Goal: Task Accomplishment & Management: Complete application form

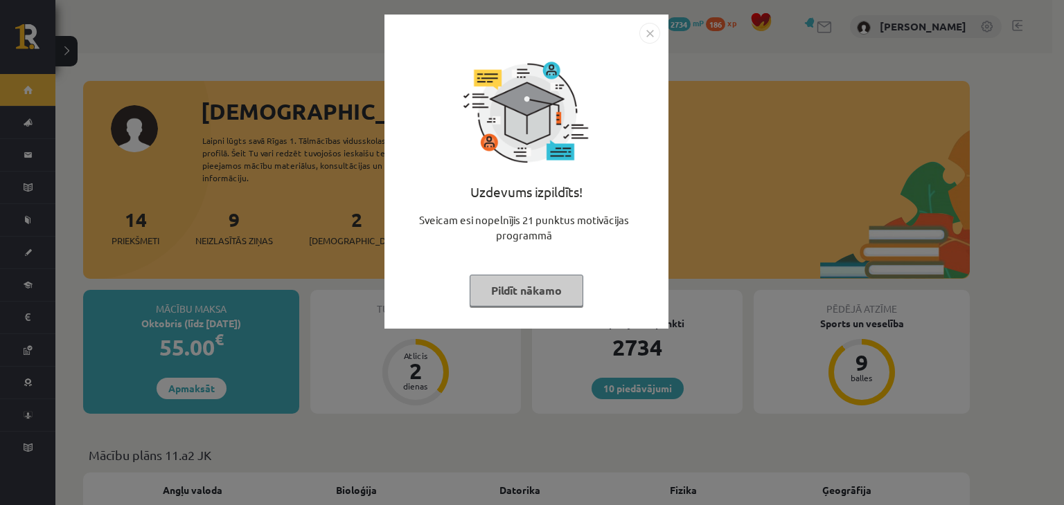
click at [648, 38] on img "Close" at bounding box center [649, 33] width 21 height 21
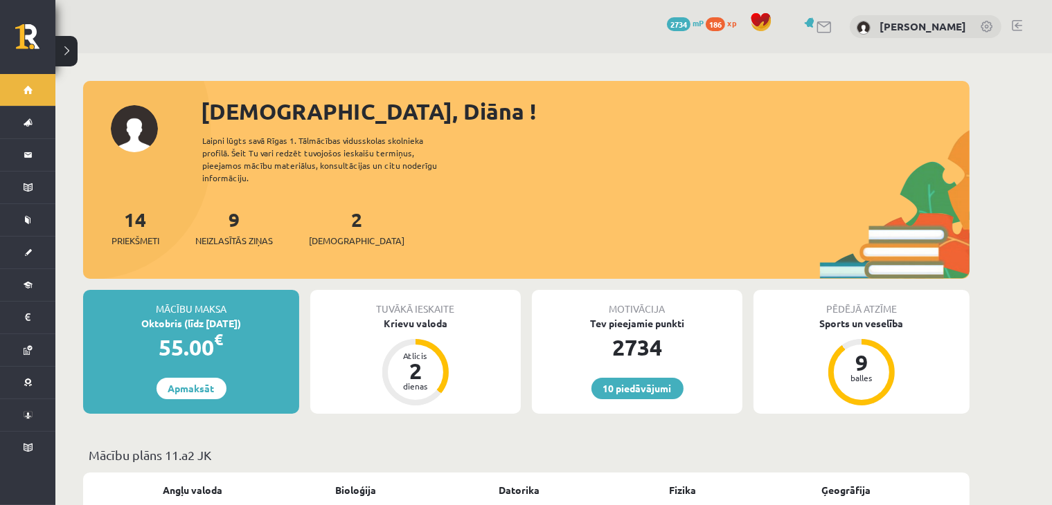
drag, startPoint x: 850, startPoint y: 220, endPoint x: 1017, endPoint y: 325, distance: 197.9
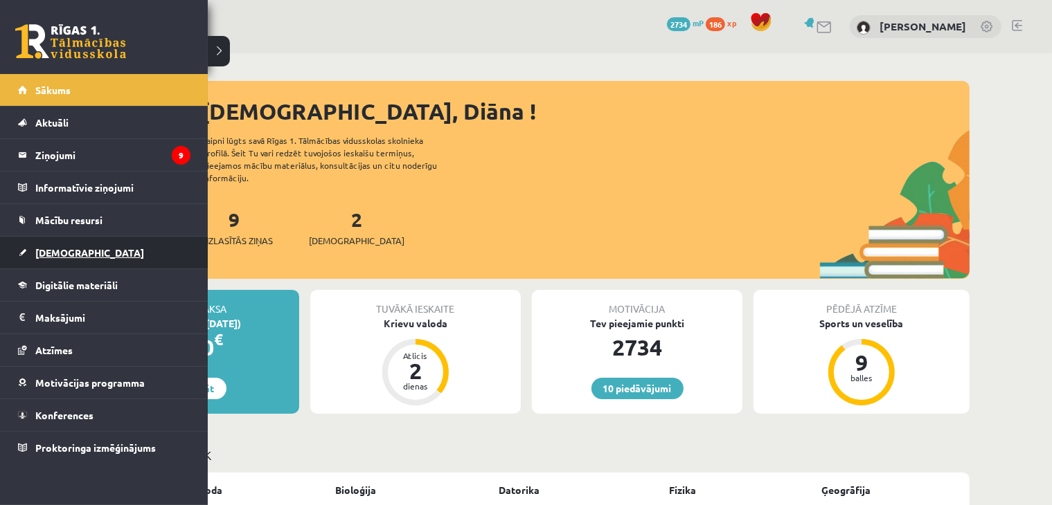
click at [62, 267] on link "[DEMOGRAPHIC_DATA]" at bounding box center [104, 253] width 172 height 32
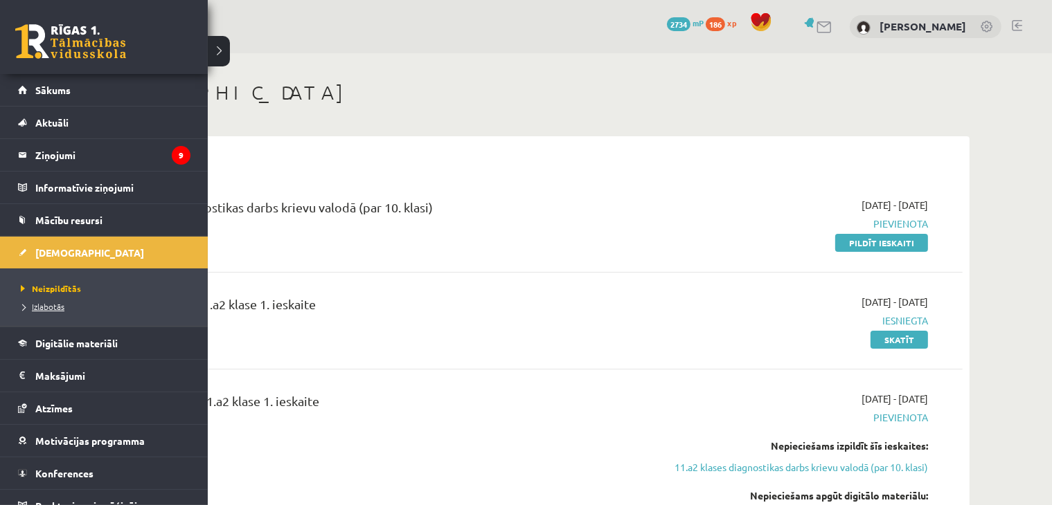
click at [42, 308] on span "Izlabotās" at bounding box center [40, 306] width 47 height 11
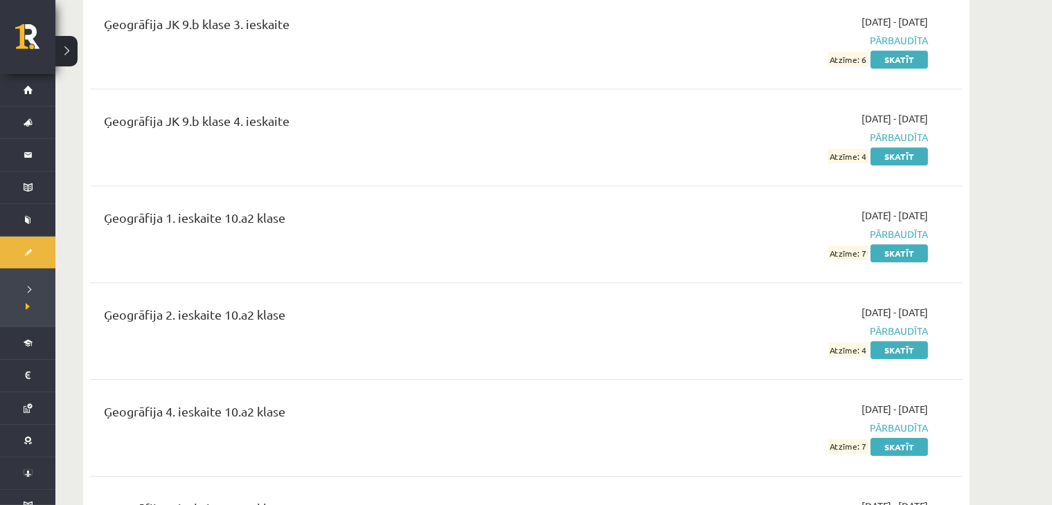
scroll to position [10017, 0]
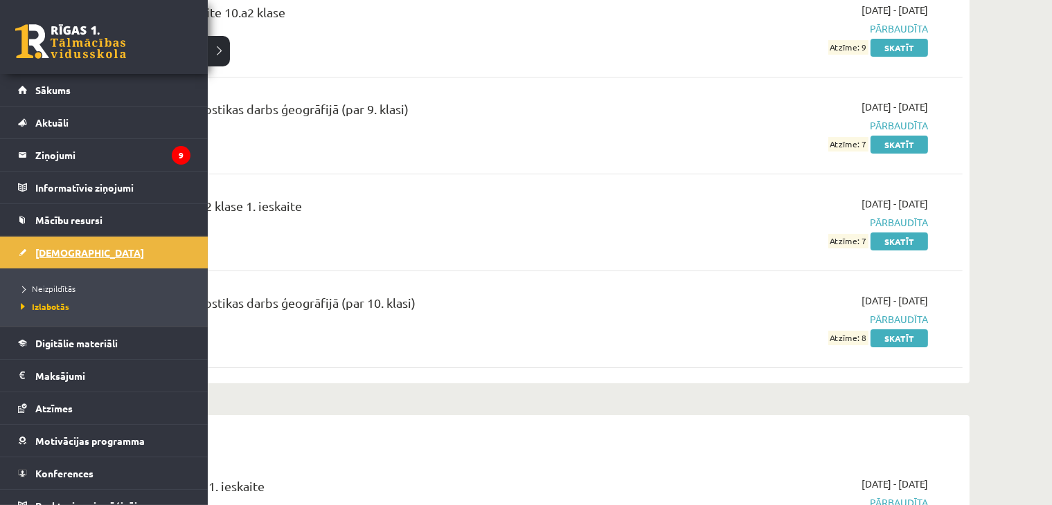
click at [65, 253] on span "[DEMOGRAPHIC_DATA]" at bounding box center [89, 253] width 109 height 12
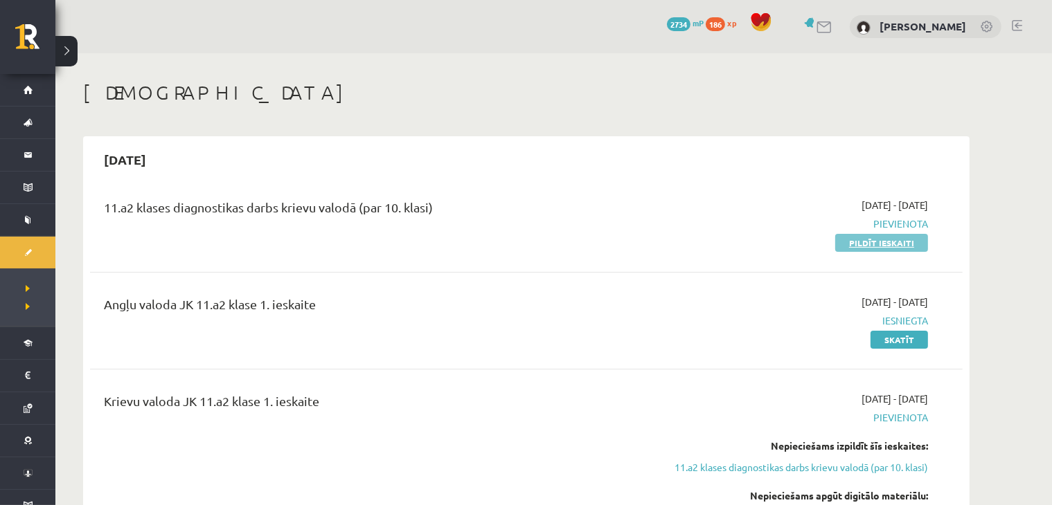
click at [897, 247] on link "Pildīt ieskaiti" at bounding box center [881, 243] width 93 height 18
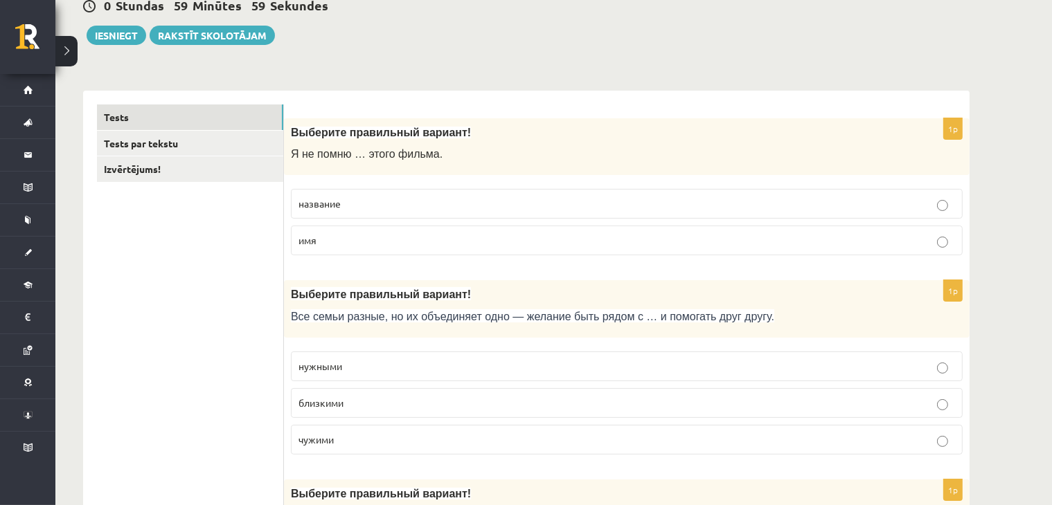
scroll to position [161, 0]
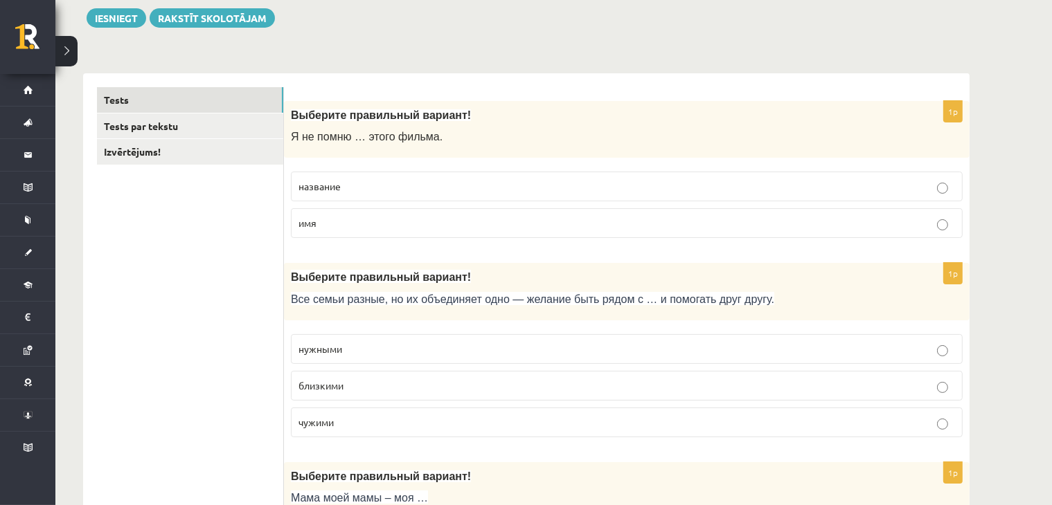
click at [327, 186] on span "название" at bounding box center [319, 186] width 42 height 12
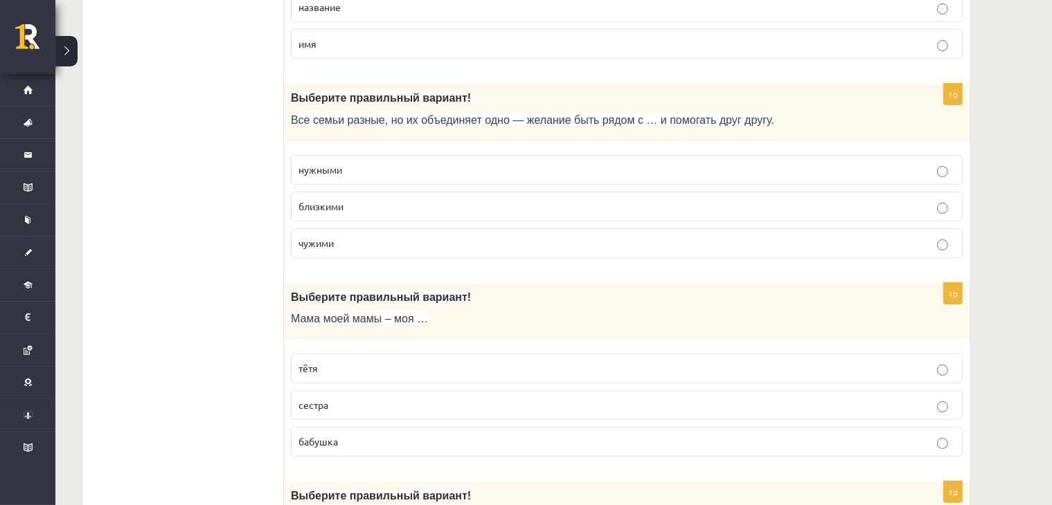
scroll to position [323, 0]
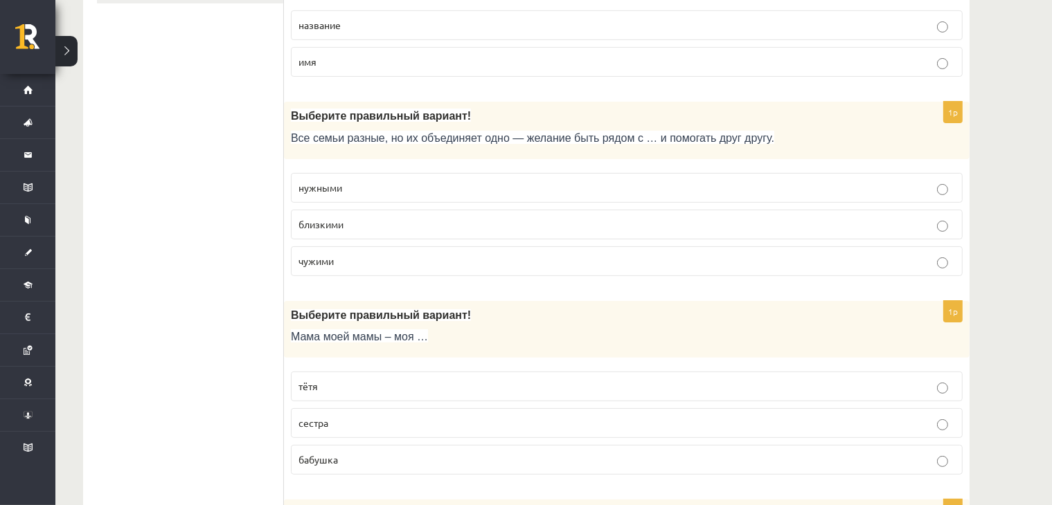
click at [590, 220] on p "близкими" at bounding box center [626, 224] width 656 height 15
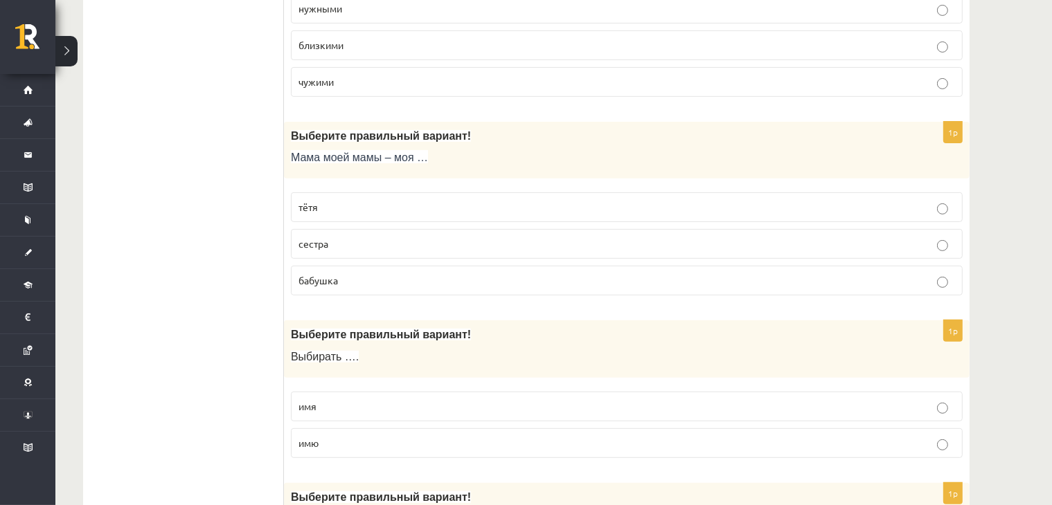
scroll to position [485, 0]
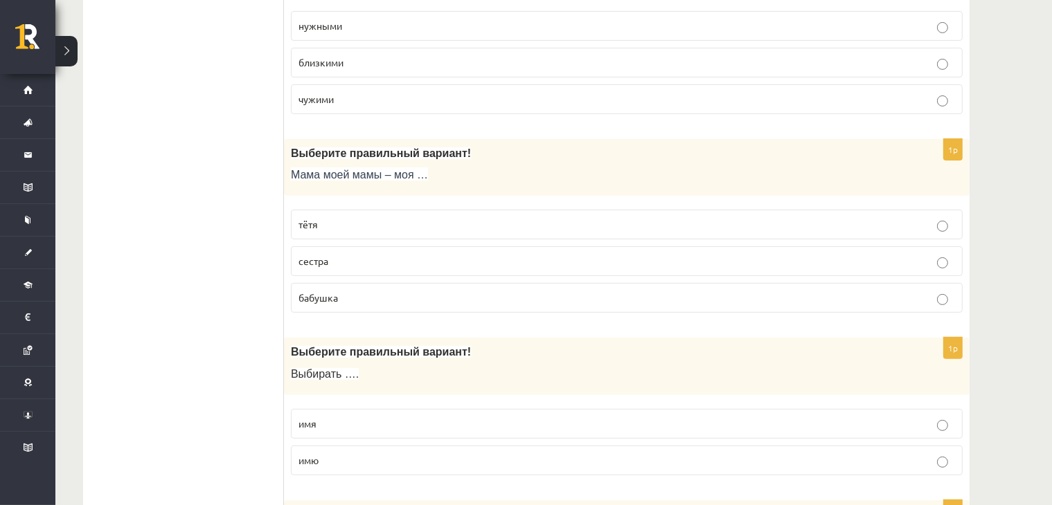
click at [445, 301] on p "бабушка" at bounding box center [626, 298] width 656 height 15
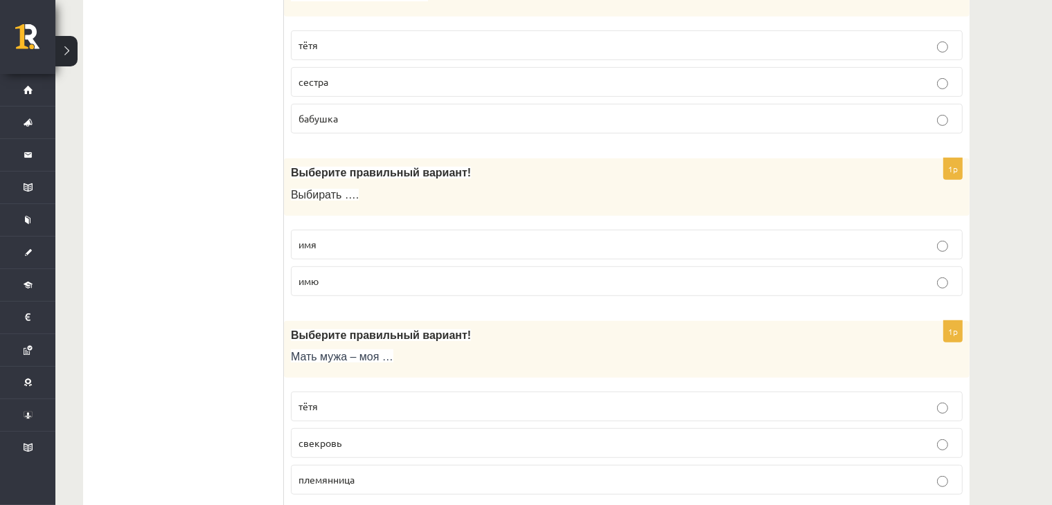
scroll to position [646, 0]
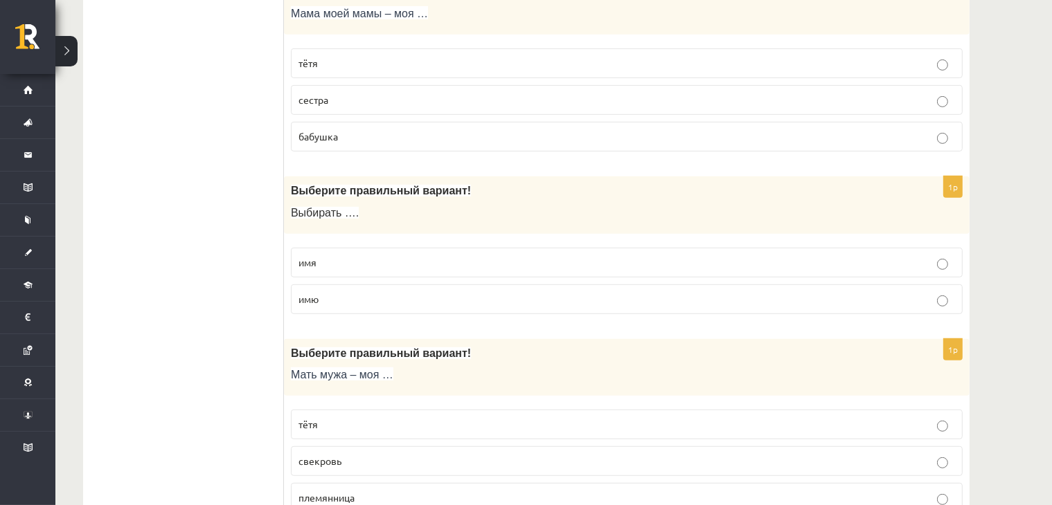
click at [429, 257] on p "имя" at bounding box center [626, 263] width 656 height 15
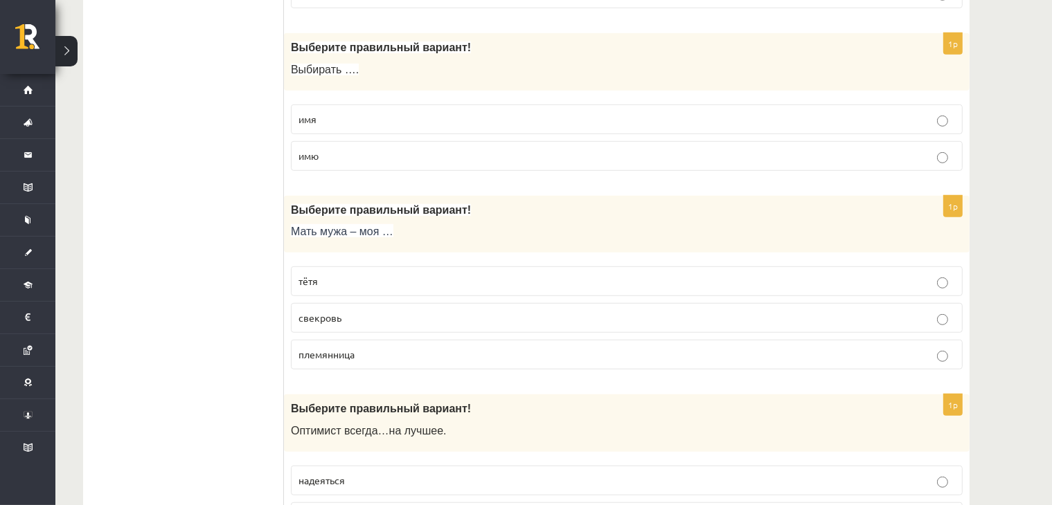
scroll to position [807, 0]
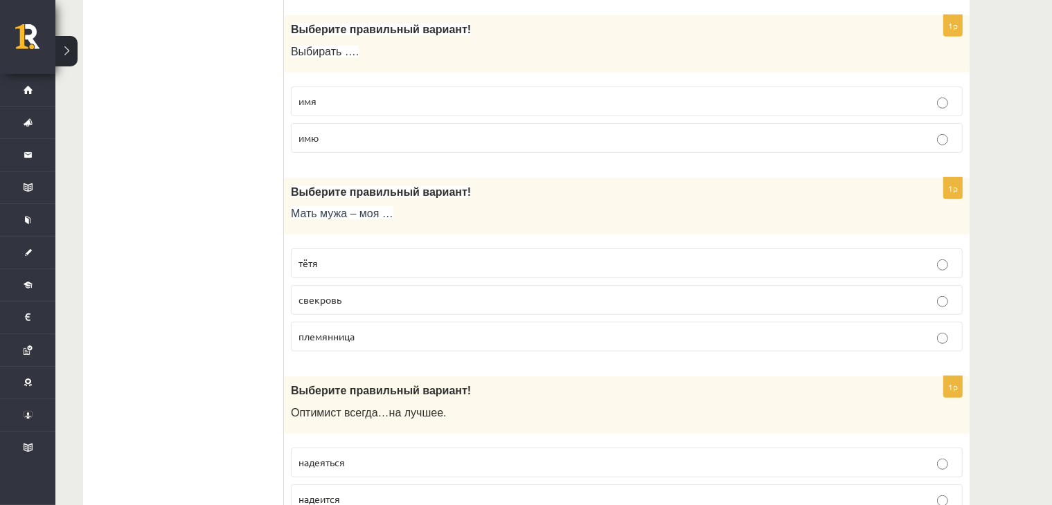
click at [374, 298] on p "свекровь" at bounding box center [626, 300] width 656 height 15
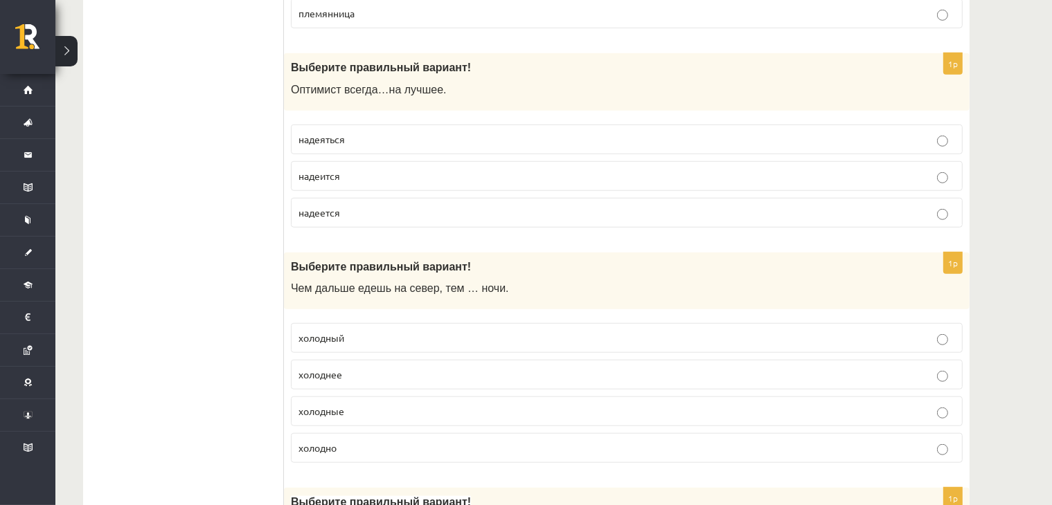
click at [398, 213] on p "надеется" at bounding box center [626, 213] width 656 height 15
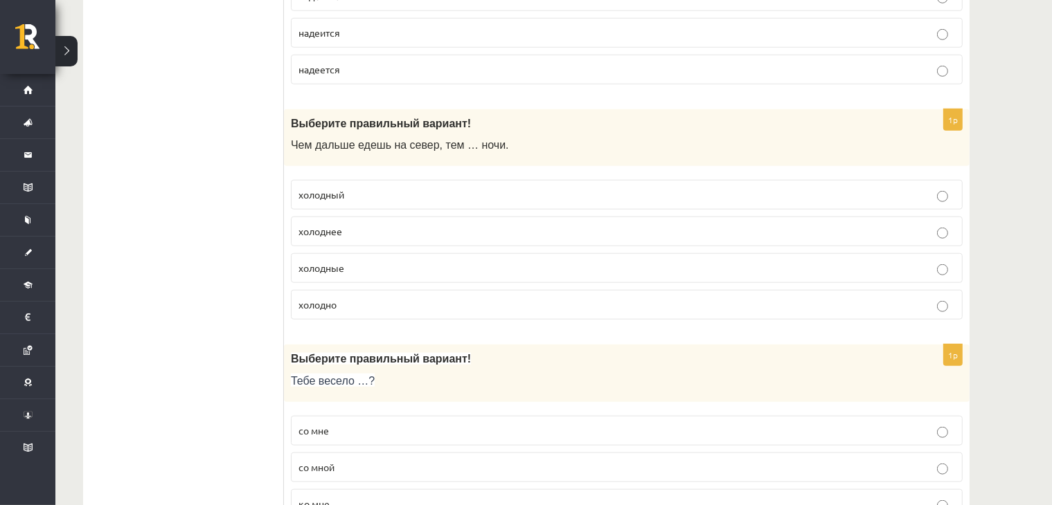
scroll to position [1292, 0]
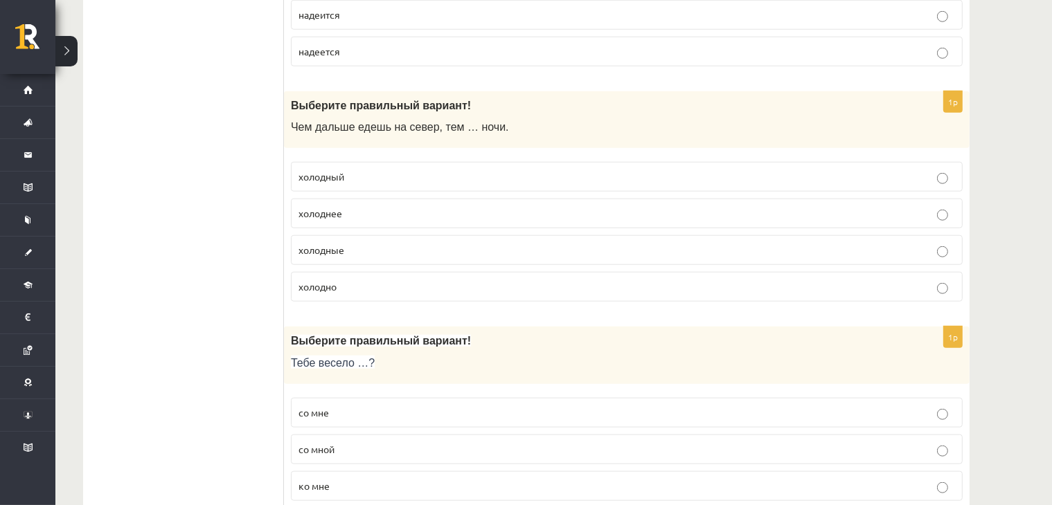
click at [431, 206] on p "холоднее" at bounding box center [626, 213] width 656 height 15
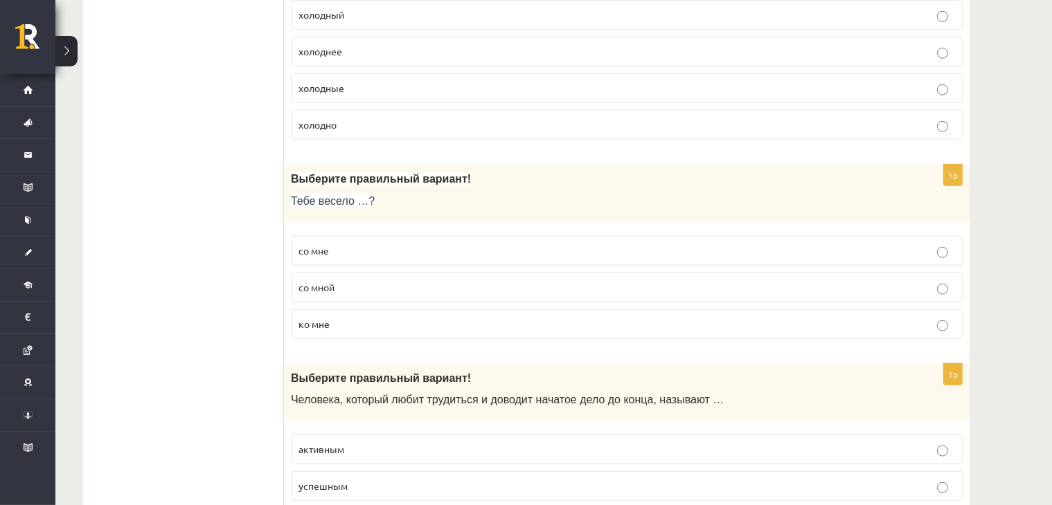
scroll to position [1615, 0]
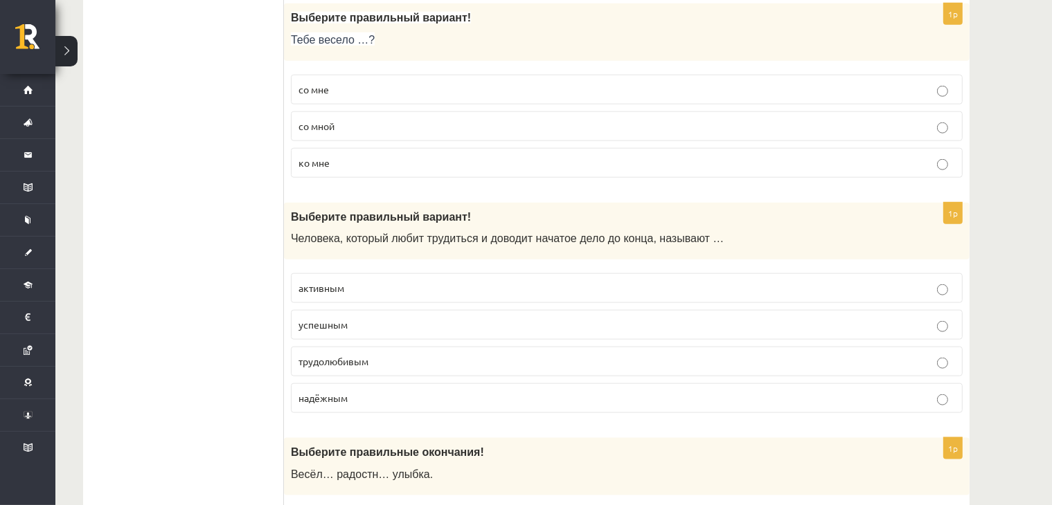
click at [391, 129] on label "со мной" at bounding box center [627, 126] width 672 height 30
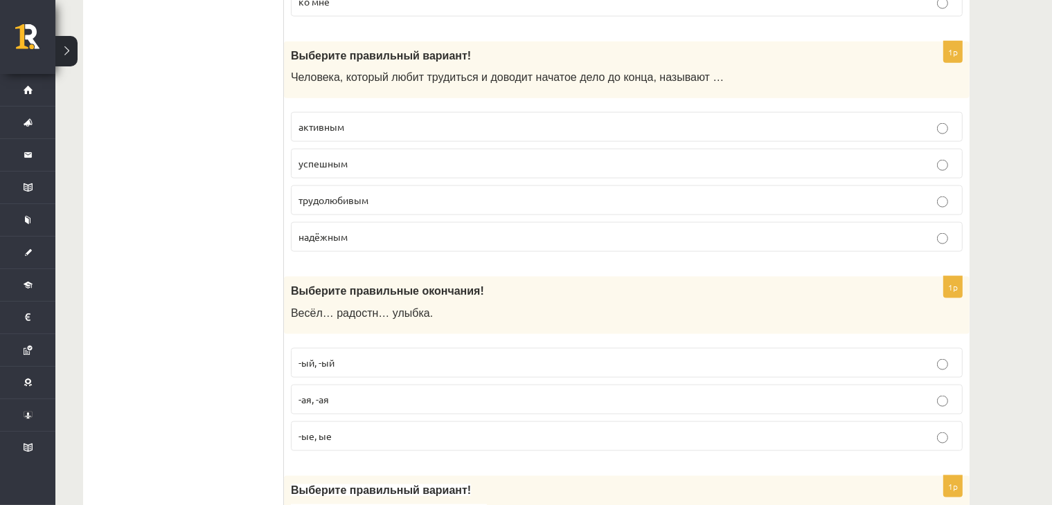
click at [397, 193] on p "трудолюбивым" at bounding box center [626, 200] width 656 height 15
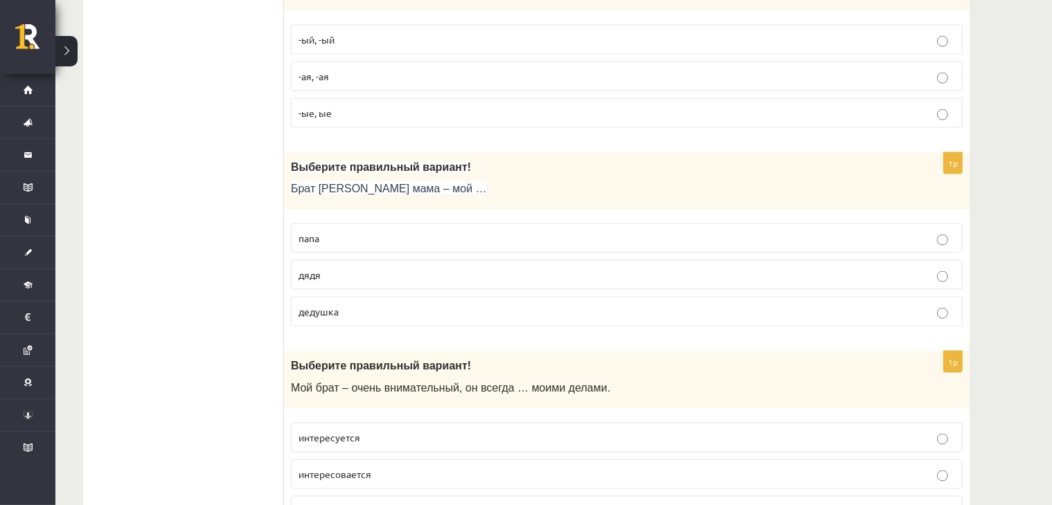
scroll to position [1939, 0]
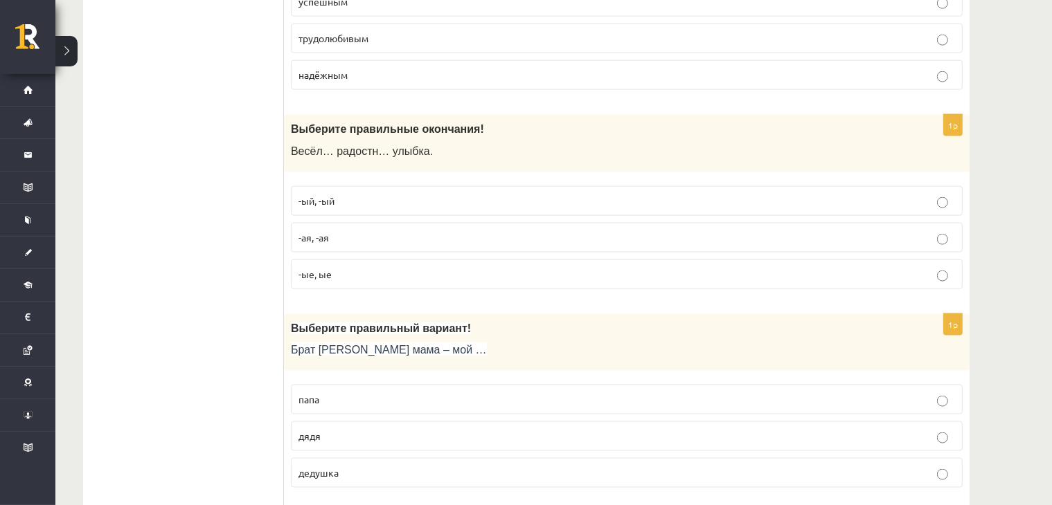
click at [410, 231] on p "-ая, -ая" at bounding box center [626, 238] width 656 height 15
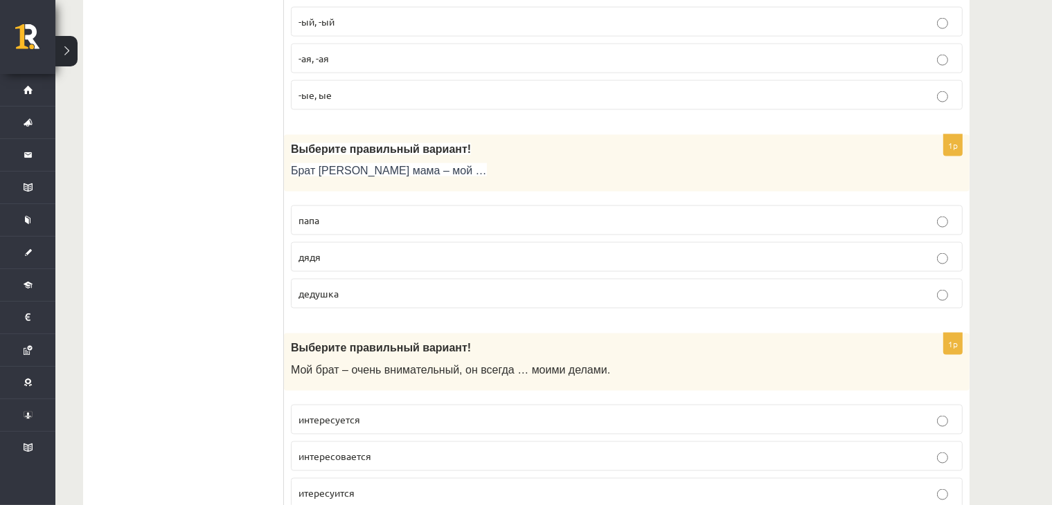
scroll to position [2100, 0]
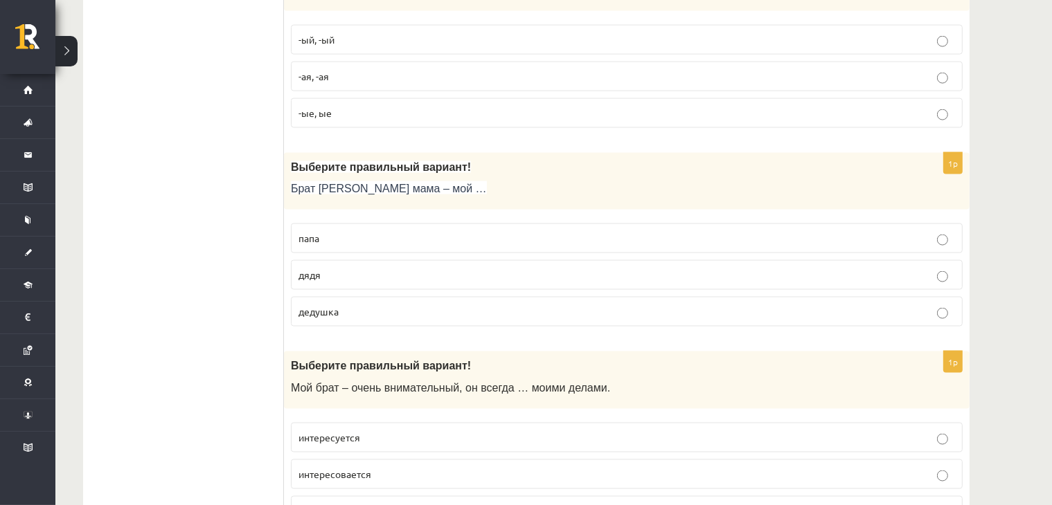
click at [384, 276] on label "дядя" at bounding box center [627, 275] width 672 height 30
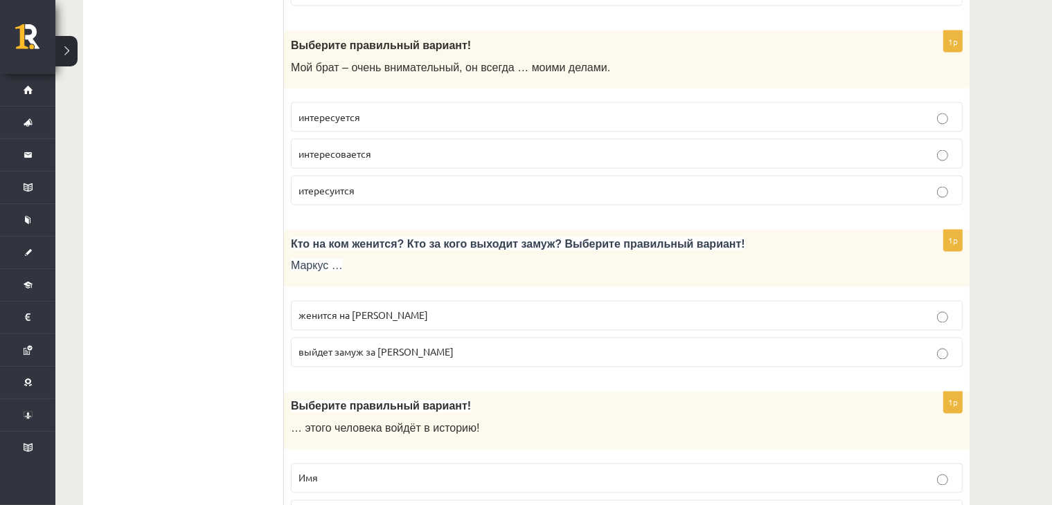
scroll to position [2424, 0]
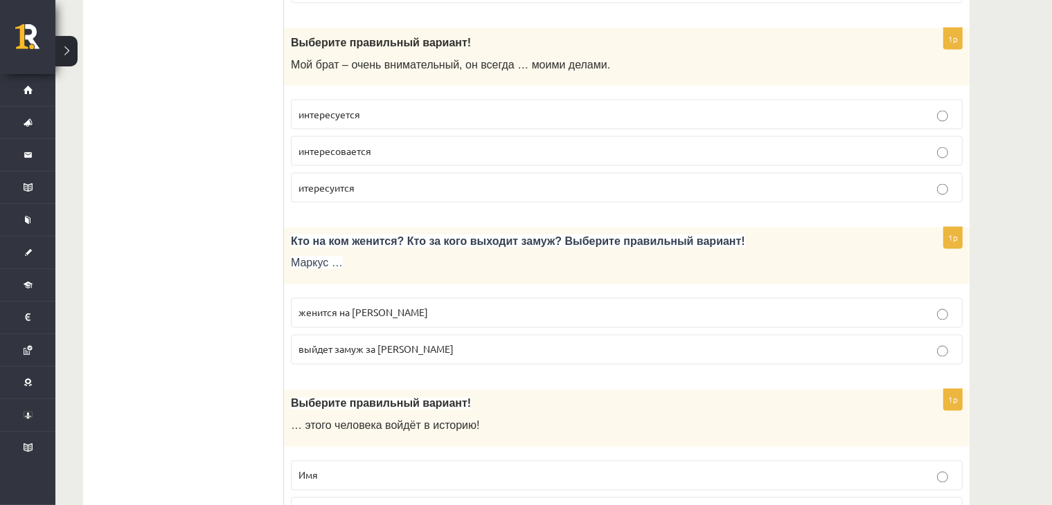
click at [429, 107] on p "интересуется" at bounding box center [626, 114] width 656 height 15
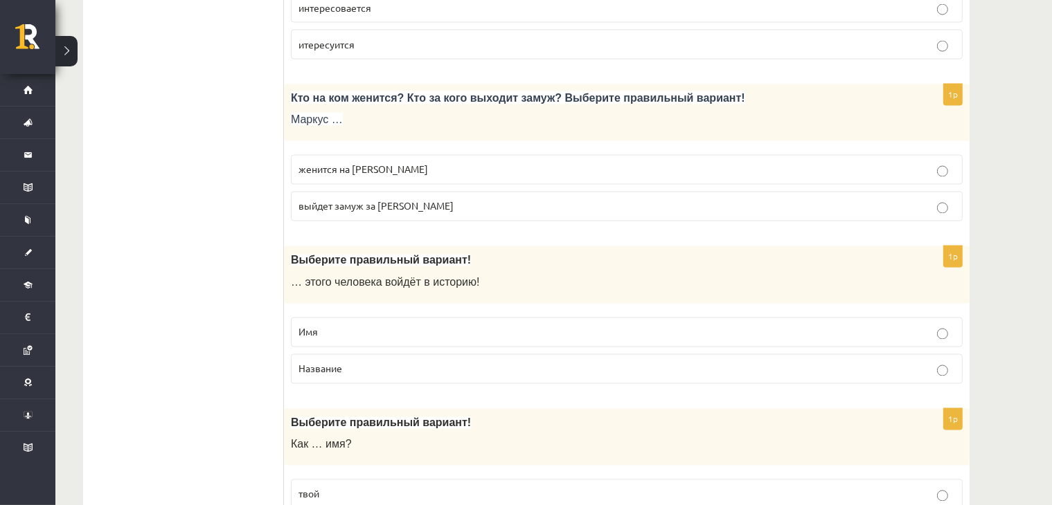
scroll to position [2585, 0]
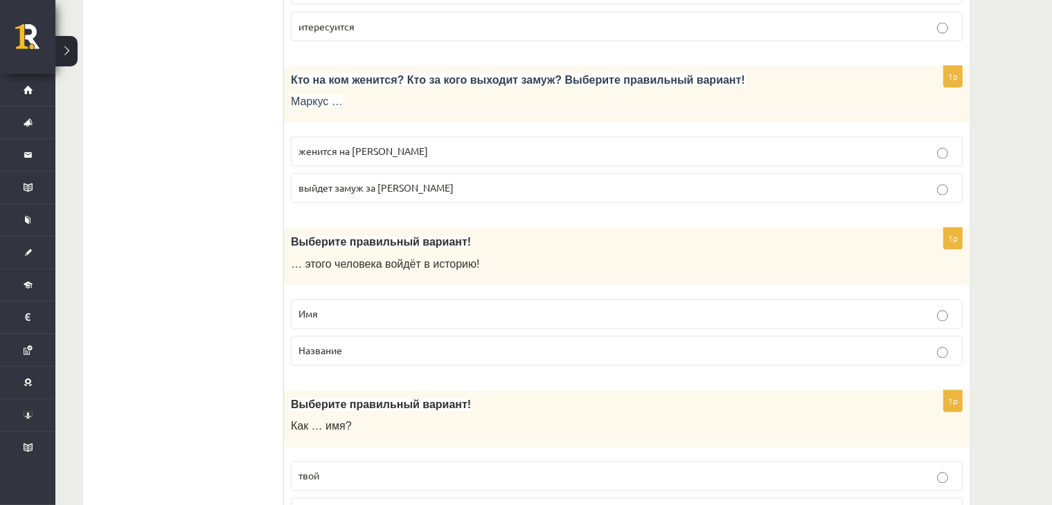
click at [476, 145] on p "женится на Агнии" at bounding box center [626, 152] width 656 height 15
click at [360, 344] on p "Название" at bounding box center [626, 351] width 656 height 15
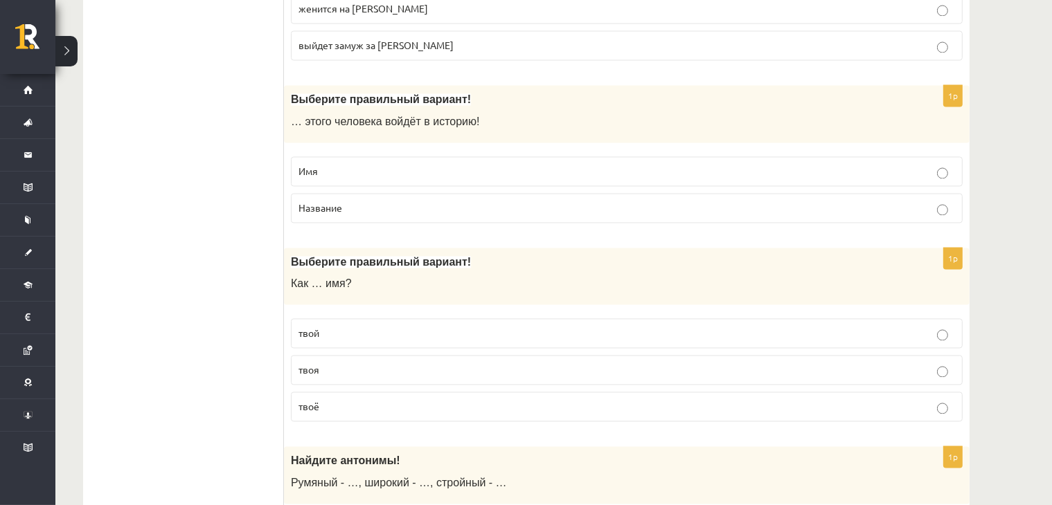
scroll to position [2746, 0]
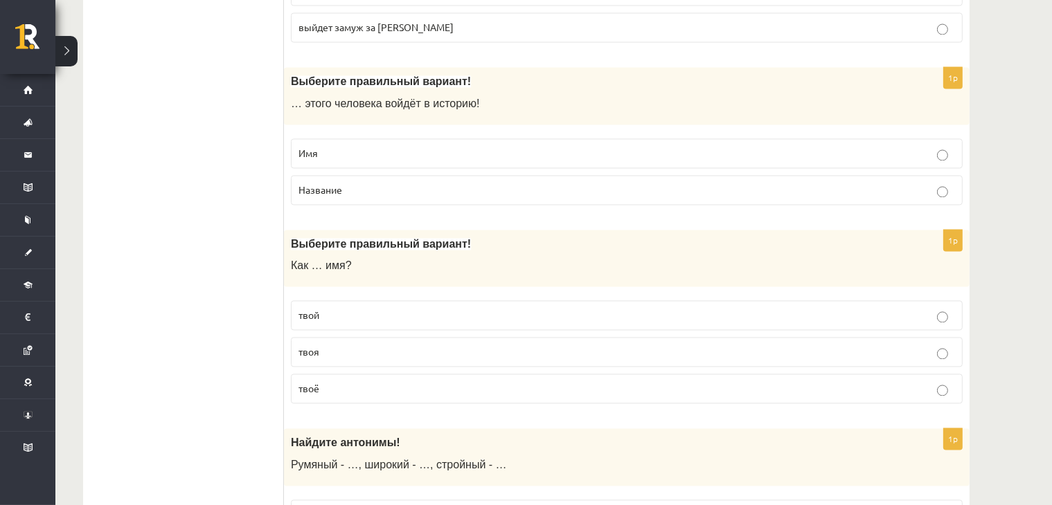
click at [352, 345] on p "твоя" at bounding box center [626, 352] width 656 height 15
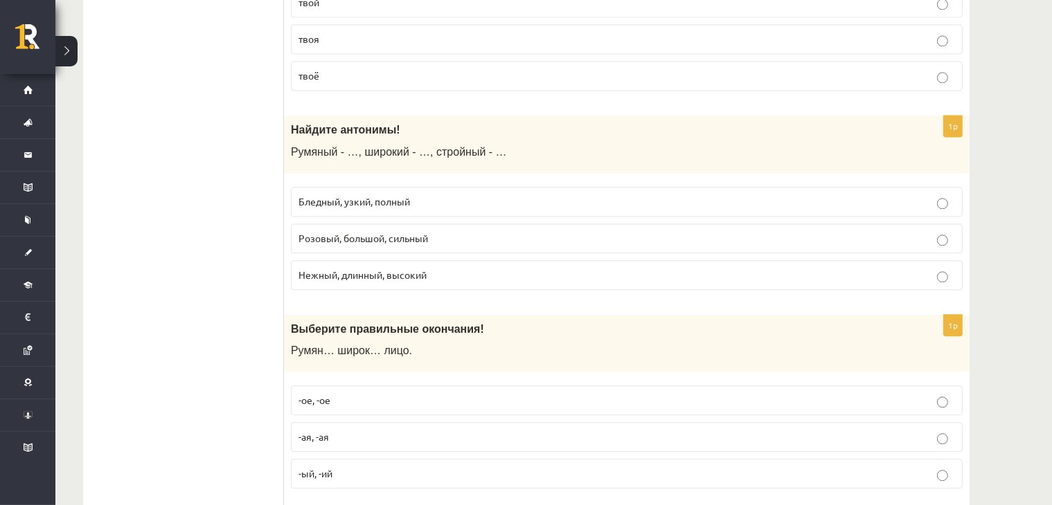
scroll to position [3070, 0]
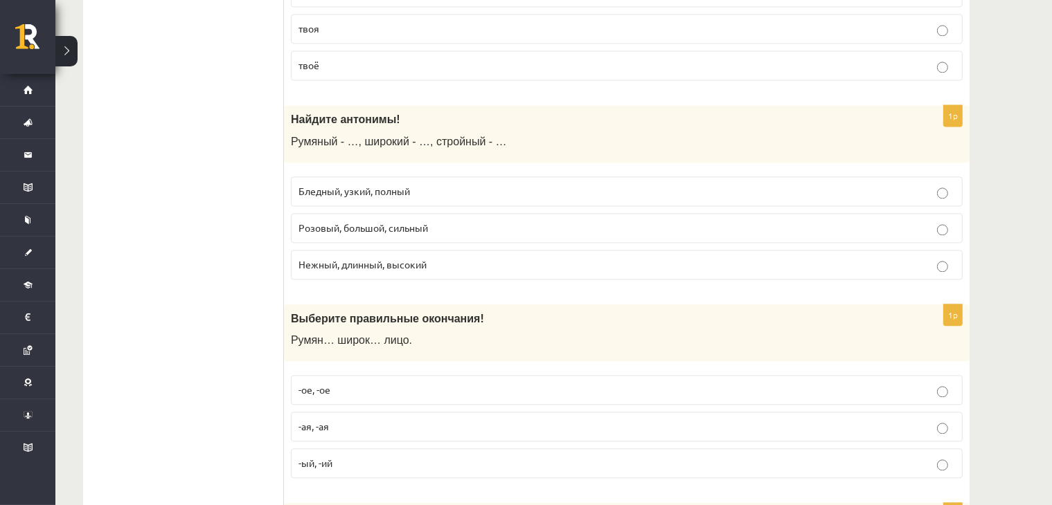
click at [432, 184] on p "Бледный, узкий, полный" at bounding box center [626, 191] width 656 height 15
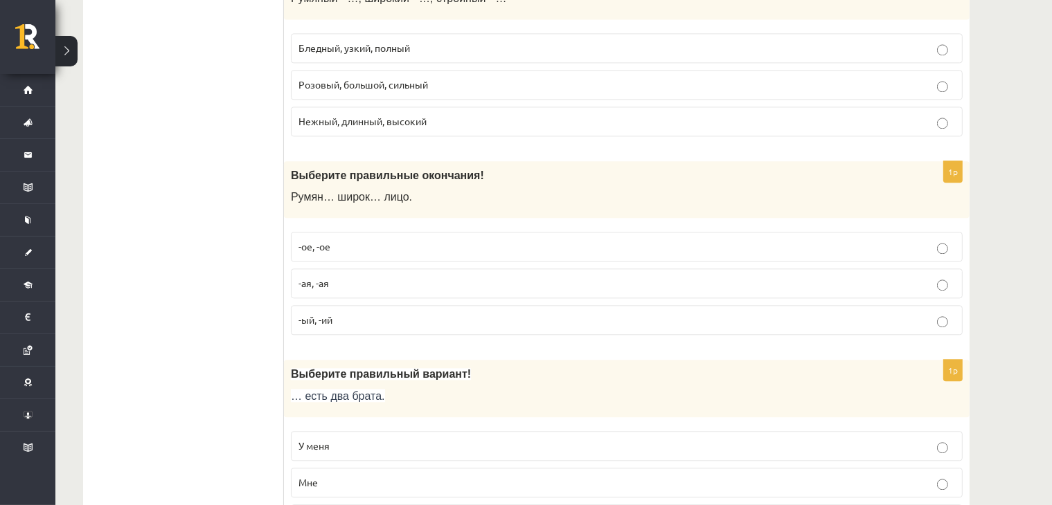
scroll to position [3231, 0]
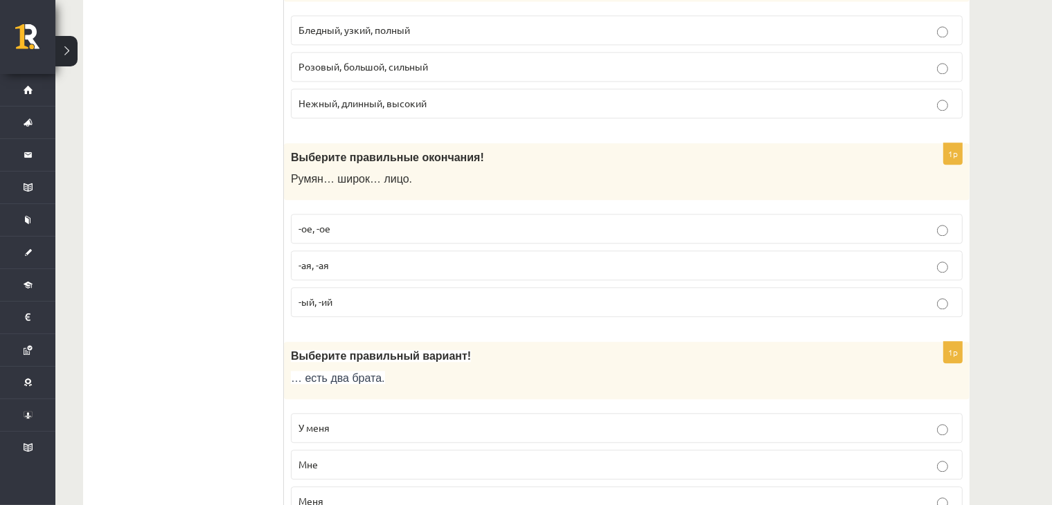
click at [361, 222] on p "-ое, -ое" at bounding box center [626, 229] width 656 height 15
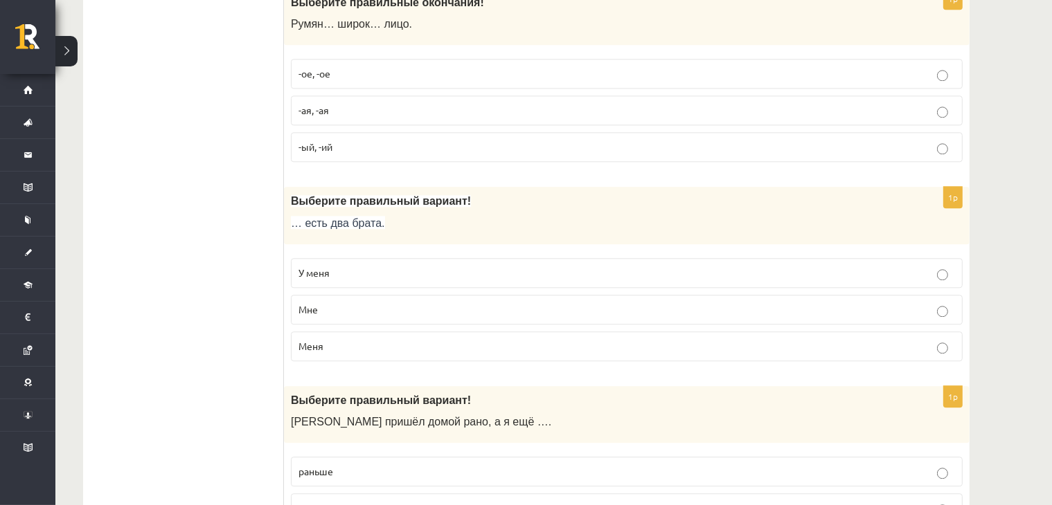
scroll to position [3554, 0]
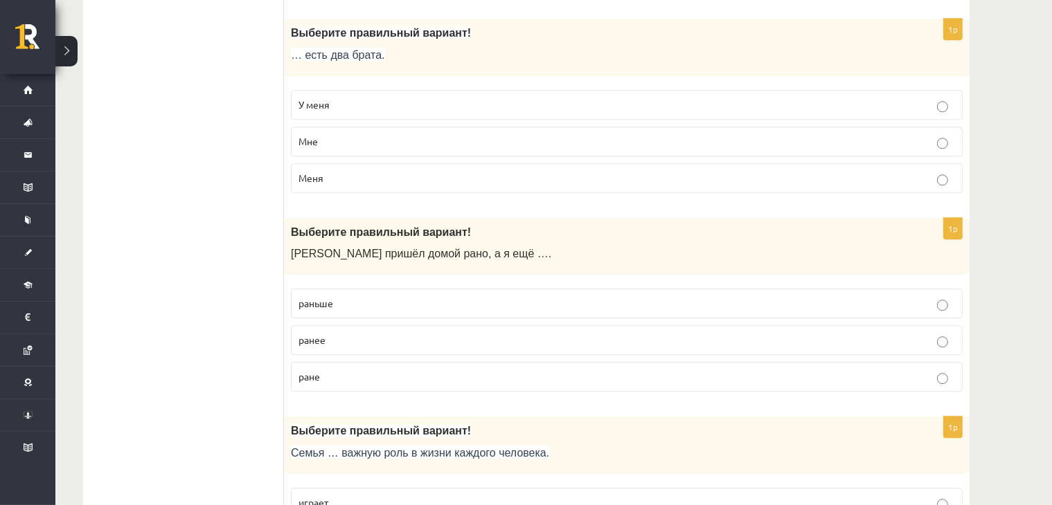
click at [354, 98] on p "У меня" at bounding box center [626, 105] width 656 height 15
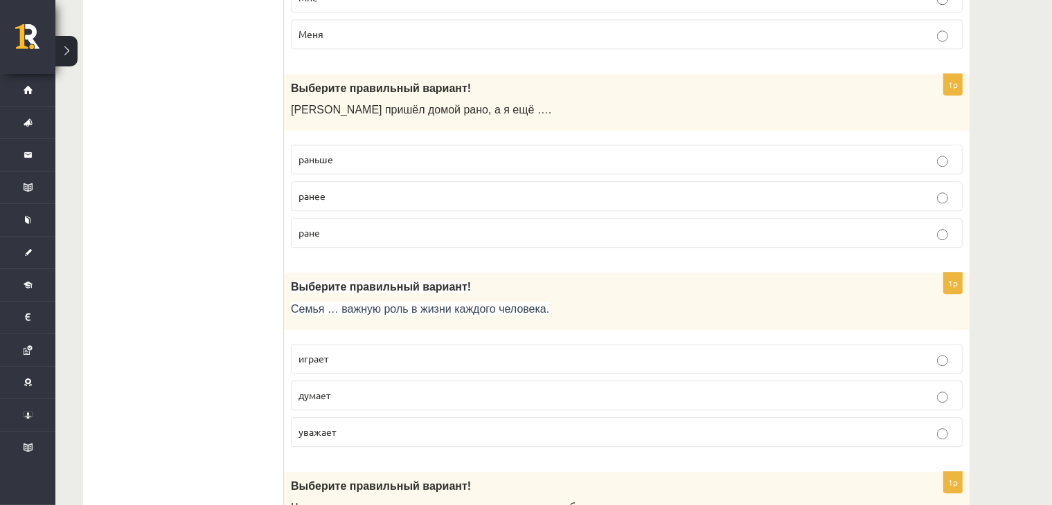
scroll to position [3716, 0]
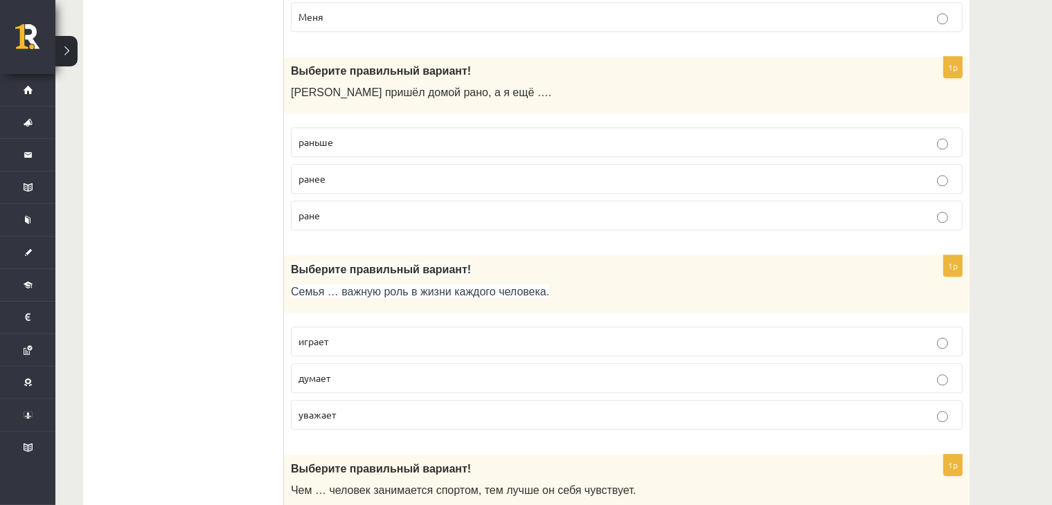
click at [420, 135] on p "раньше" at bounding box center [626, 142] width 656 height 15
click at [465, 172] on p "ранее" at bounding box center [626, 179] width 656 height 15
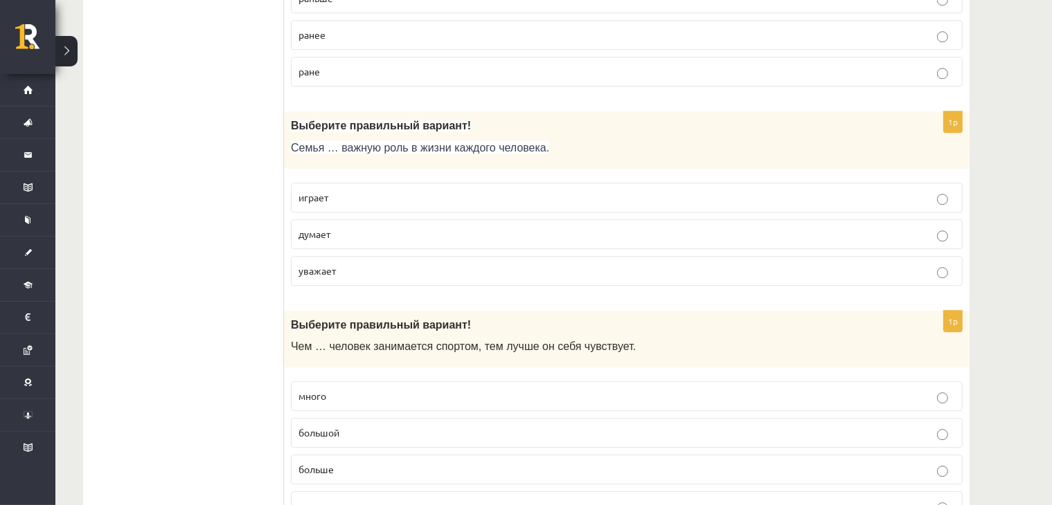
scroll to position [3878, 0]
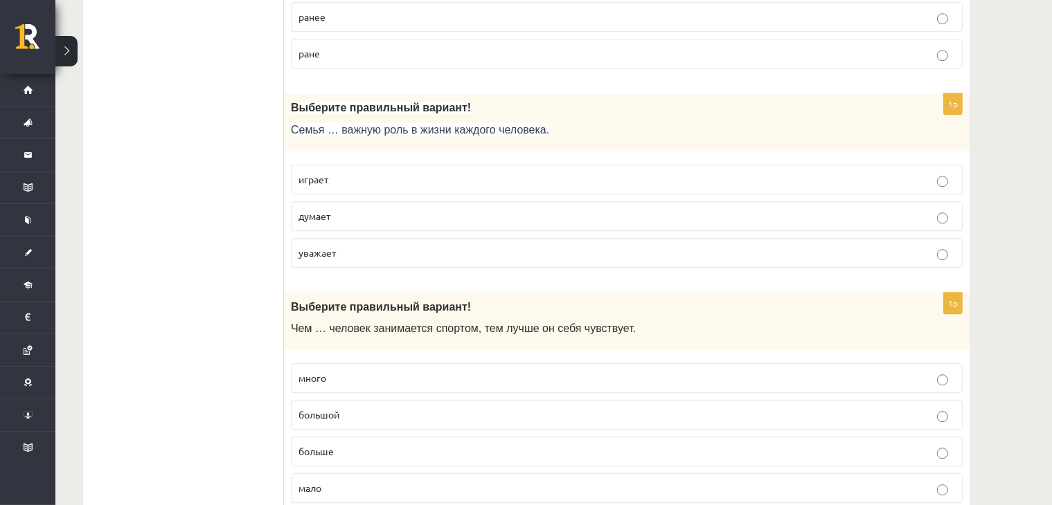
click at [357, 246] on p "уважает" at bounding box center [626, 253] width 656 height 15
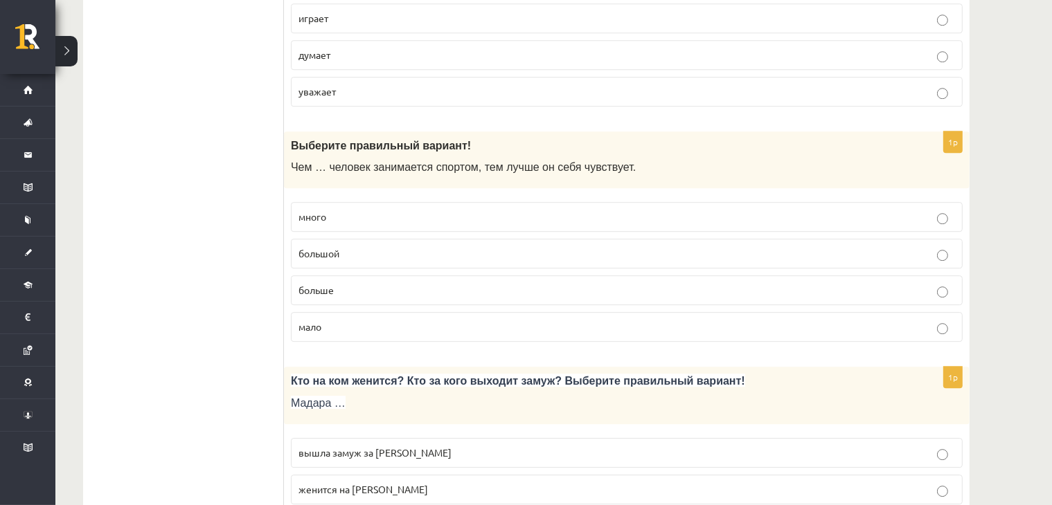
drag, startPoint x: 355, startPoint y: 262, endPoint x: 403, endPoint y: 242, distance: 51.6
click at [355, 276] on label "больше" at bounding box center [627, 291] width 672 height 30
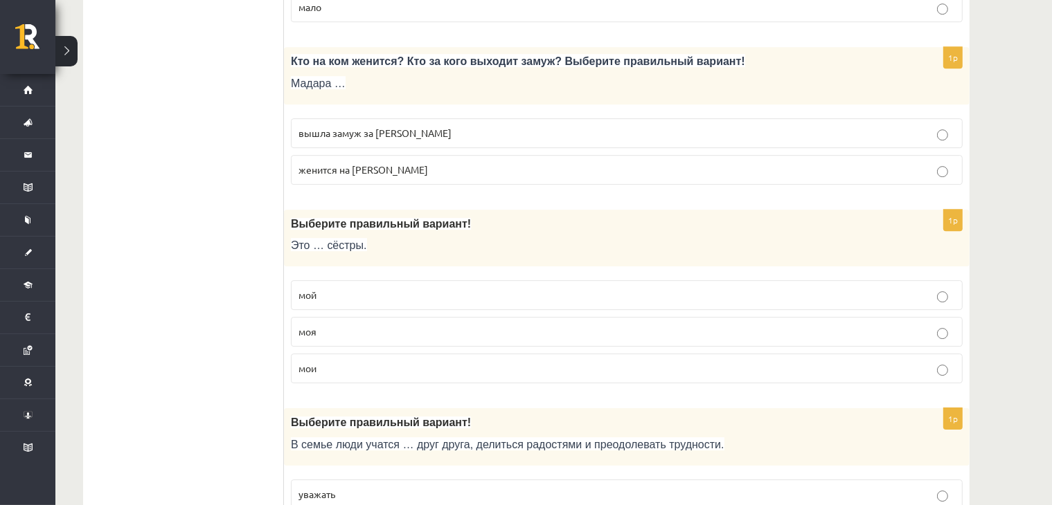
scroll to position [4362, 0]
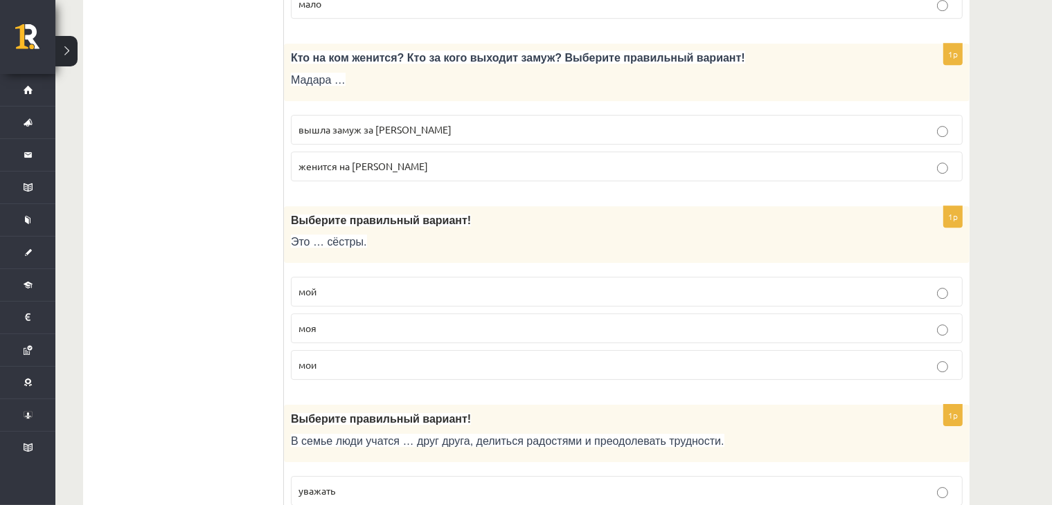
click at [452, 159] on p "женится на Марке" at bounding box center [626, 166] width 656 height 15
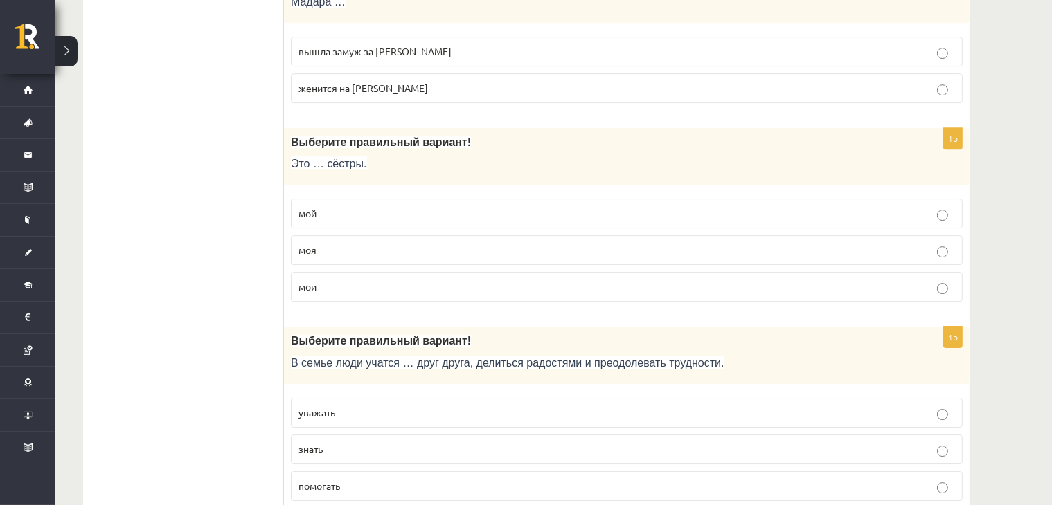
scroll to position [4468, 0]
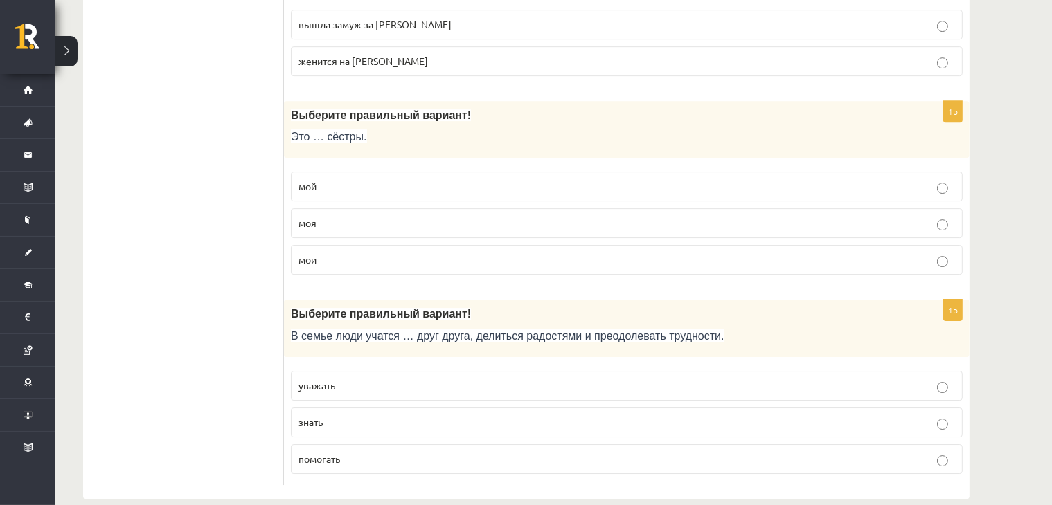
click at [333, 253] on p "мои" at bounding box center [626, 260] width 656 height 15
click at [468, 445] on label "помогать" at bounding box center [627, 460] width 672 height 30
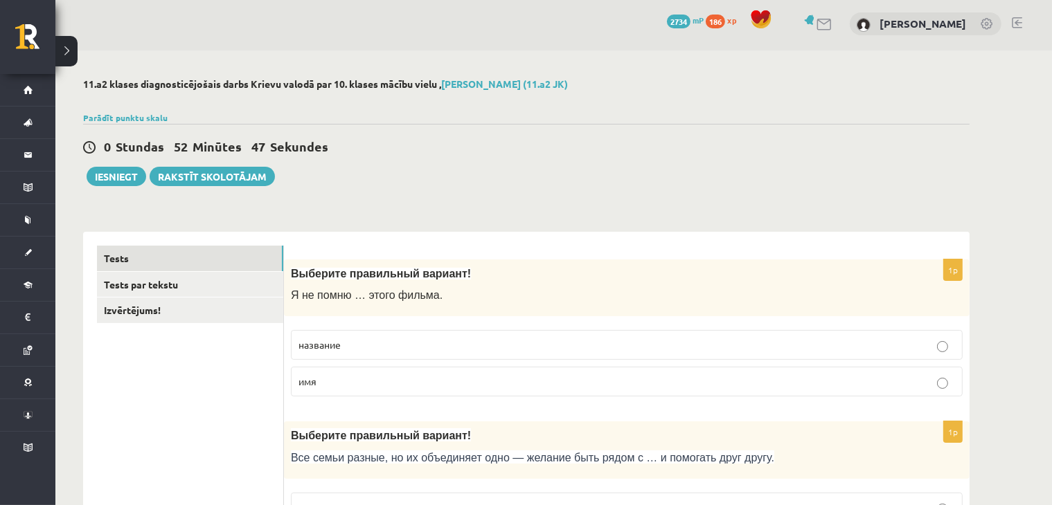
scroll to position [0, 0]
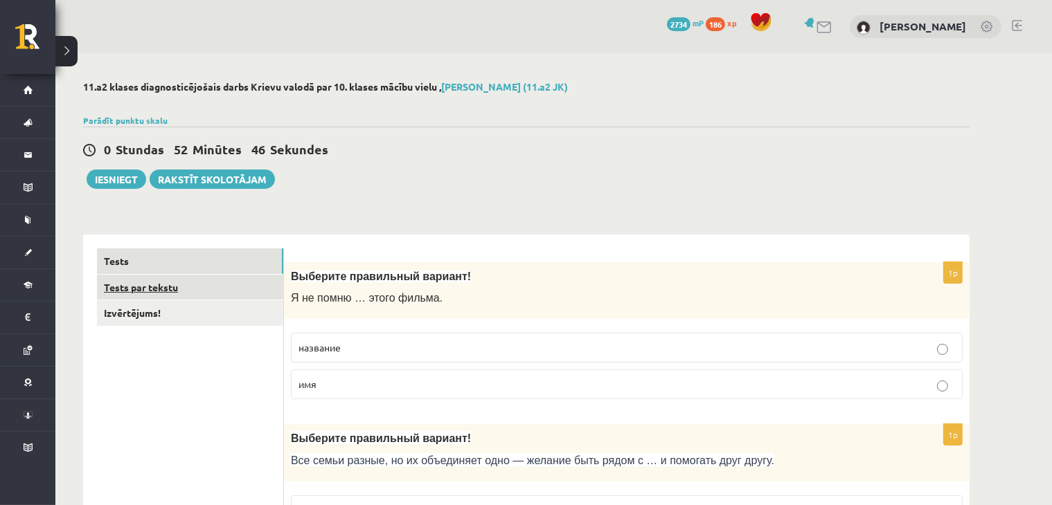
click at [209, 288] on link "Tests par tekstu" at bounding box center [190, 288] width 186 height 26
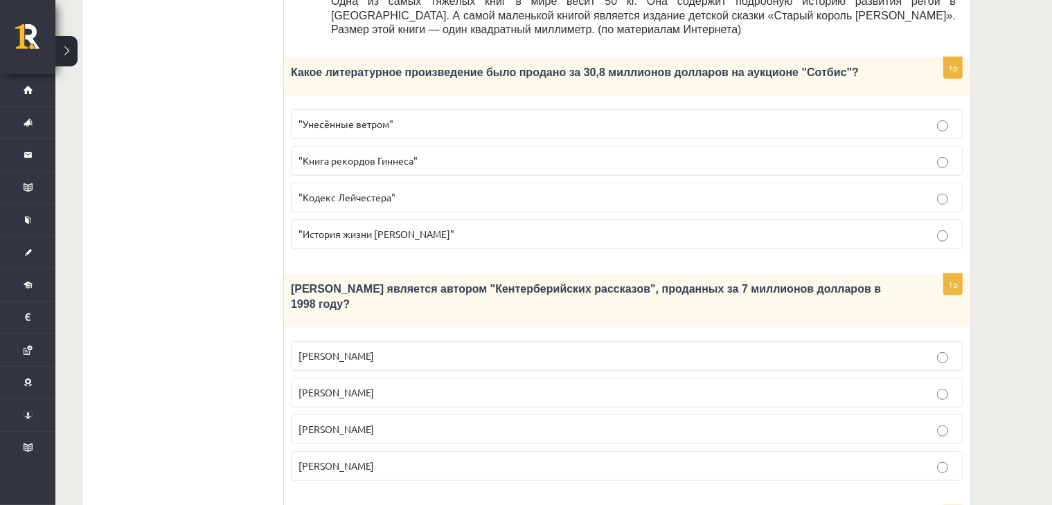
scroll to position [807, 0]
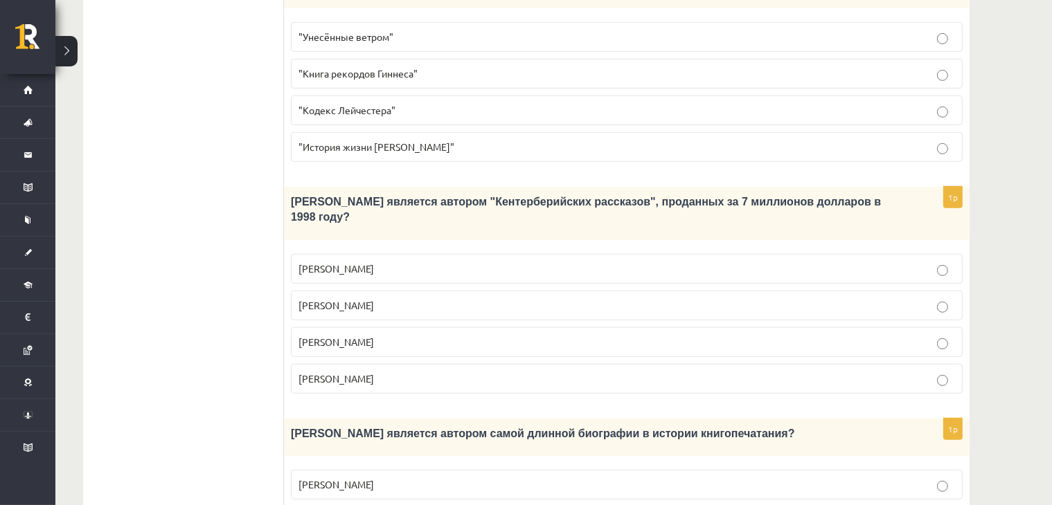
click at [460, 103] on p ""Кодекс Лейчестера"" at bounding box center [626, 110] width 656 height 15
click at [452, 335] on p "Джефри Чосер" at bounding box center [626, 342] width 656 height 15
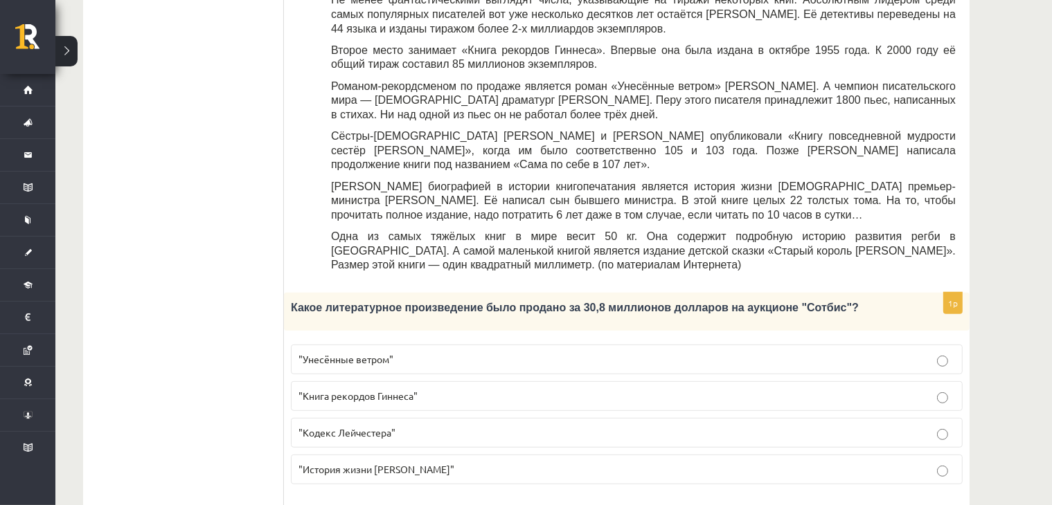
scroll to position [969, 0]
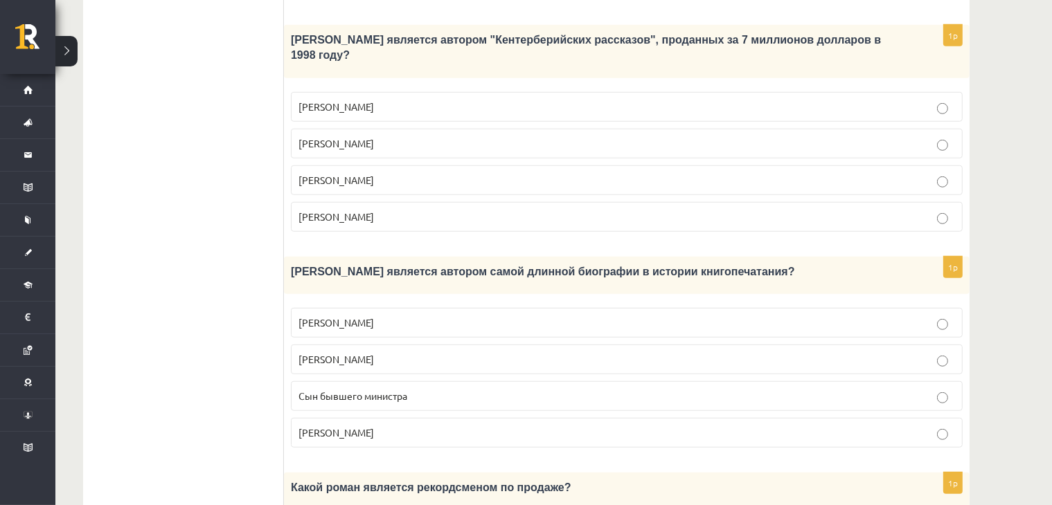
click at [473, 382] on label "Сын бывшего министра" at bounding box center [627, 397] width 672 height 30
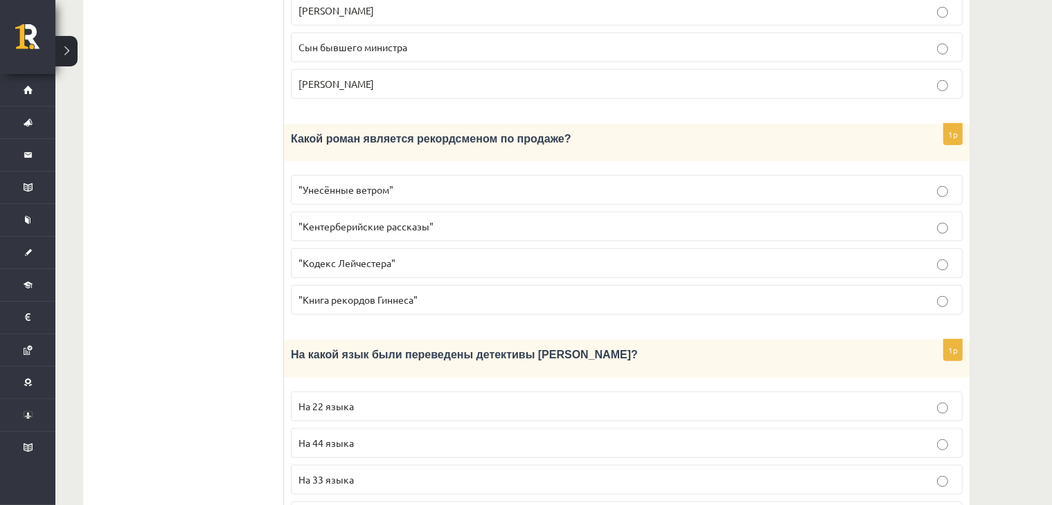
scroll to position [1332, 0]
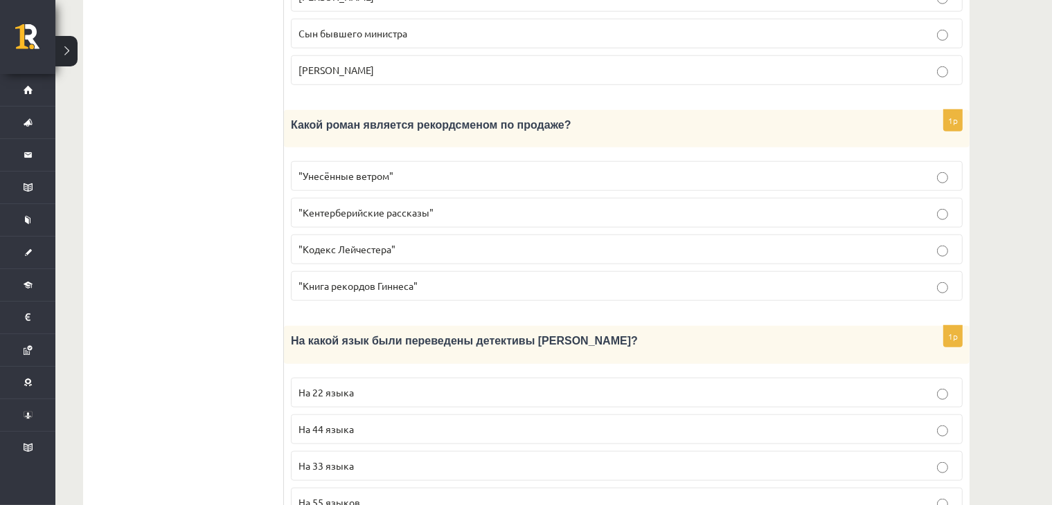
click at [471, 422] on p "На 44 языка" at bounding box center [626, 429] width 656 height 15
click at [464, 169] on p ""Унесённые ветром"" at bounding box center [626, 176] width 656 height 15
click at [436, 279] on p ""Книга рекордов Гиннеса"" at bounding box center [626, 286] width 656 height 15
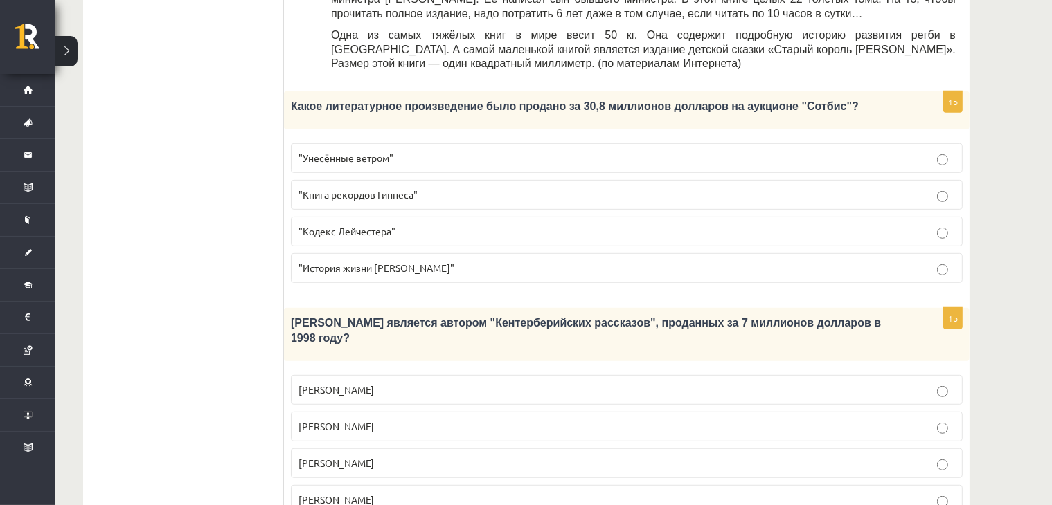
scroll to position [0, 0]
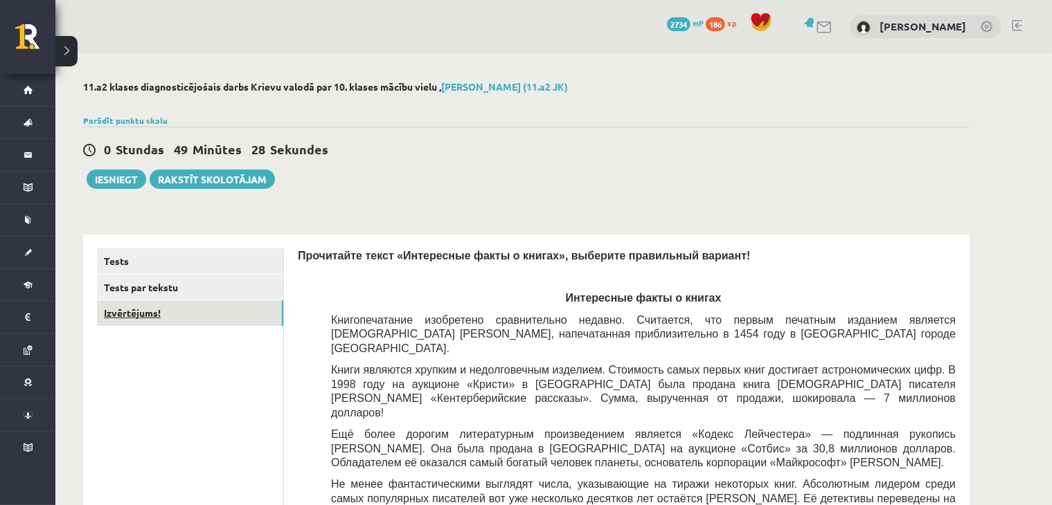
click at [222, 311] on link "Izvērtējums!" at bounding box center [190, 314] width 186 height 26
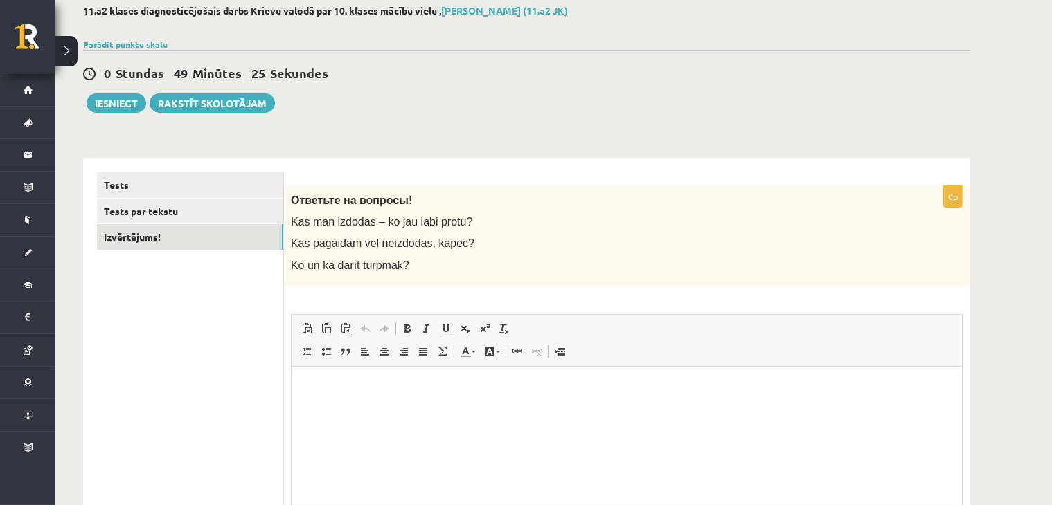
scroll to position [214, 0]
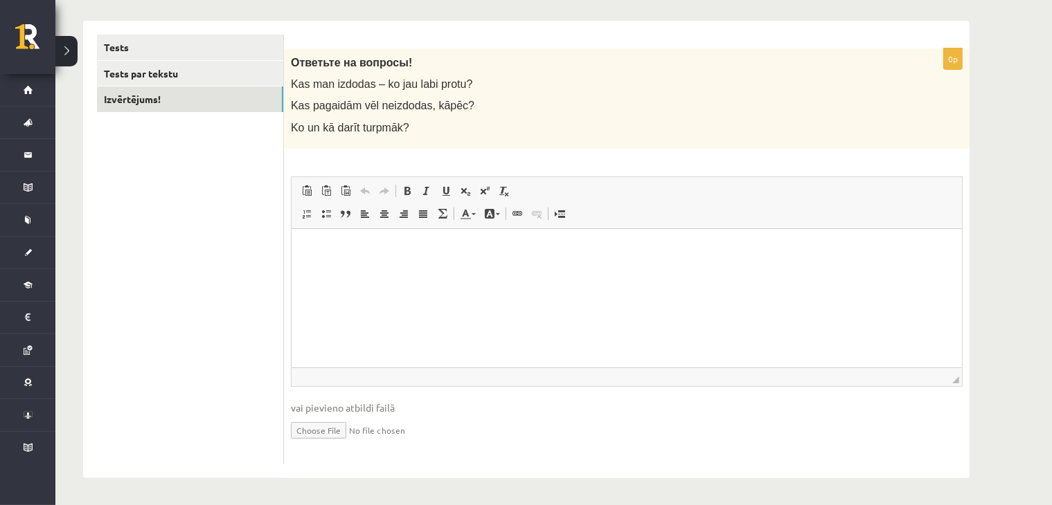
click at [301, 269] on html at bounding box center [626, 250] width 670 height 42
click at [488, 258] on body "**********" at bounding box center [626, 260] width 643 height 37
click at [224, 305] on ul "Tests Tests par tekstu Izvērtējums!" at bounding box center [190, 250] width 187 height 430
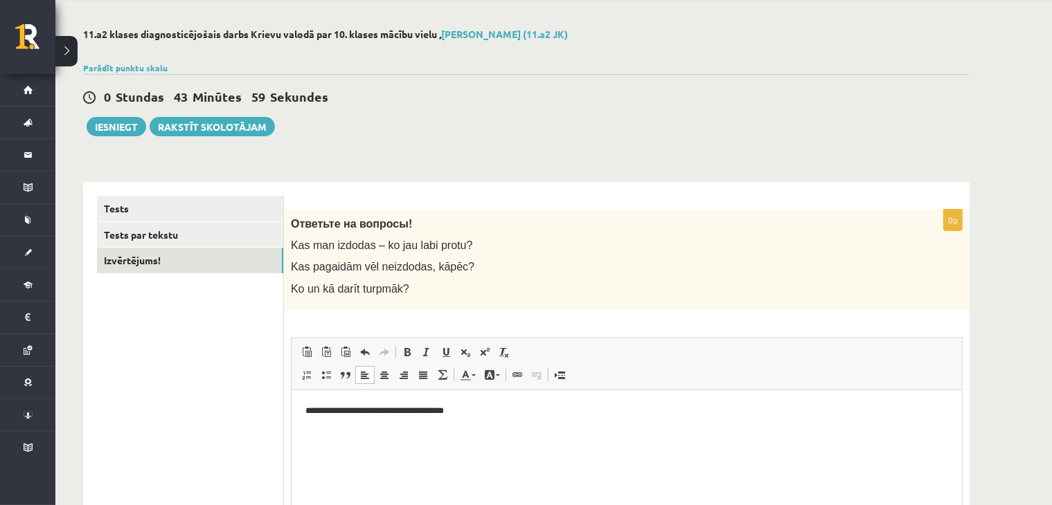
click at [158, 339] on ul "Tests Tests par tekstu Izvērtējums!" at bounding box center [190, 411] width 187 height 430
click at [116, 123] on button "Iesniegt" at bounding box center [117, 126] width 60 height 19
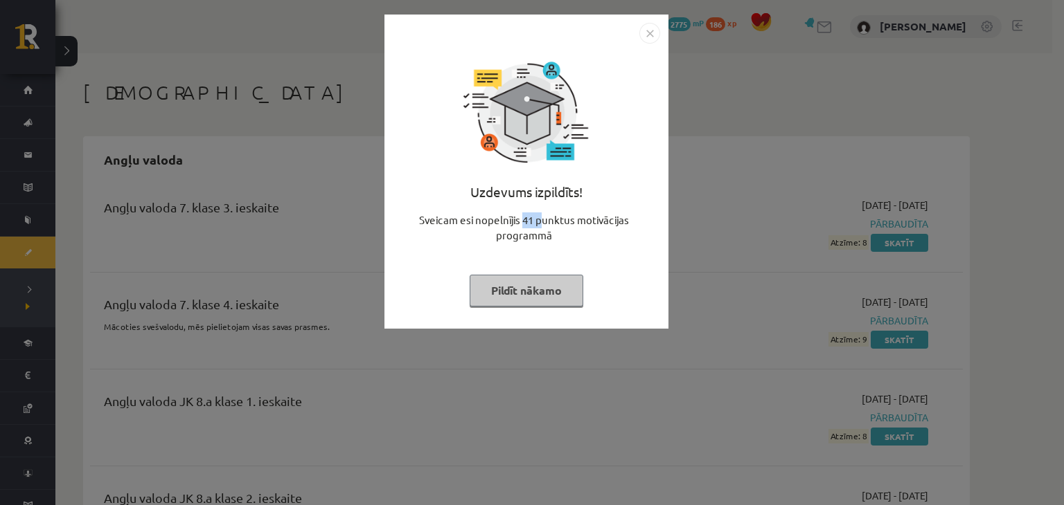
drag, startPoint x: 523, startPoint y: 217, endPoint x: 540, endPoint y: 221, distance: 17.0
click at [540, 221] on div "Sveicam esi nopelnījis 41 punktus motivācijas programmā" at bounding box center [526, 234] width 267 height 42
click at [601, 254] on div "Uzdevums izpildīts! Sveicam esi nopelnījis 41 punktus motivācijas programmā Pil…" at bounding box center [526, 182] width 267 height 277
click at [648, 37] on img "Close" at bounding box center [649, 33] width 21 height 21
